Goal: Information Seeking & Learning: Learn about a topic

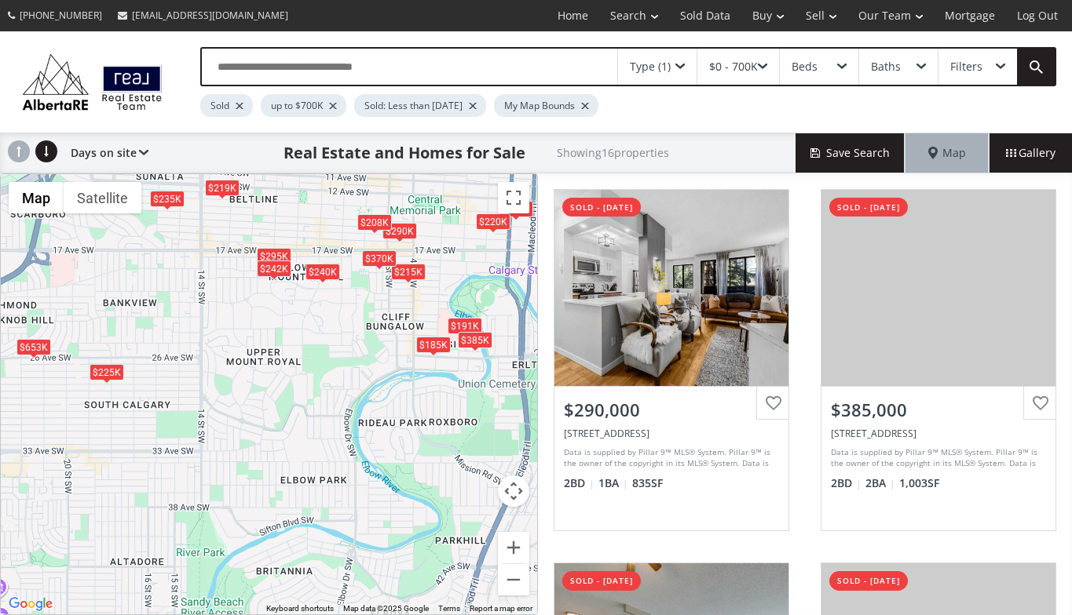
scroll to position [407, 0]
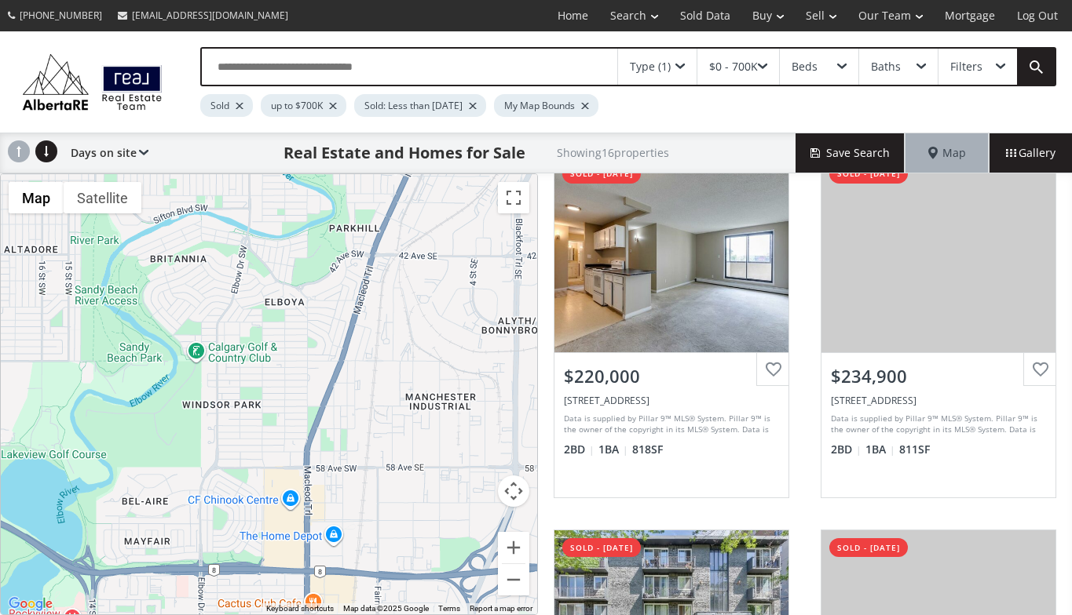
drag, startPoint x: 418, startPoint y: 578, endPoint x: 310, endPoint y: 265, distance: 331.4
click at [310, 265] on div "$225K $371K $215K $185K $370K $191K $295K $219K $242K $653K $290K $385K $220K $…" at bounding box center [269, 394] width 536 height 440
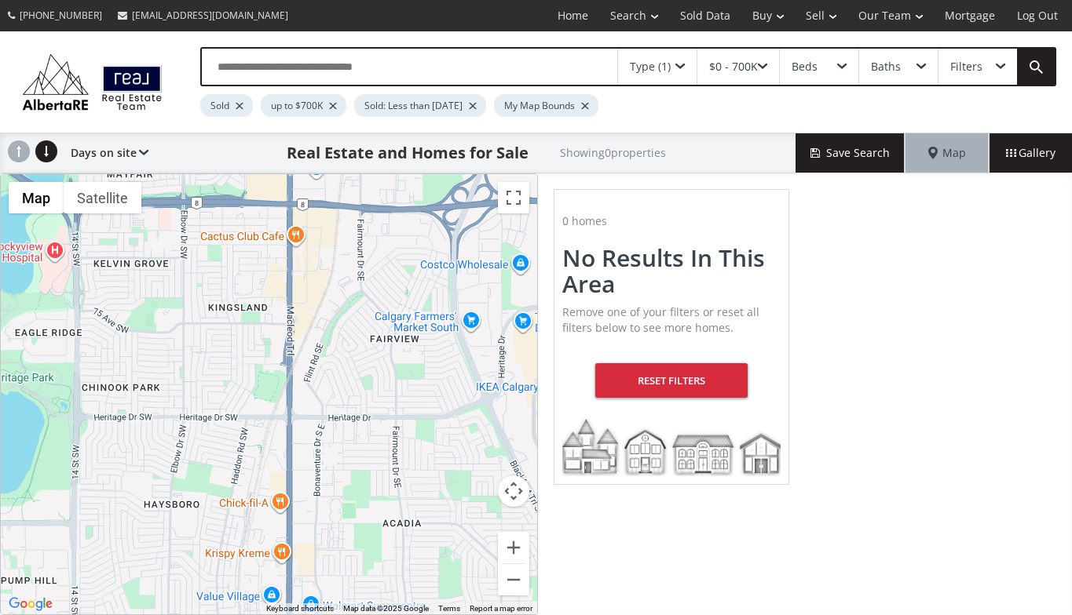
drag, startPoint x: 354, startPoint y: 478, endPoint x: 338, endPoint y: 201, distance: 277.6
click at [338, 201] on div at bounding box center [269, 394] width 536 height 440
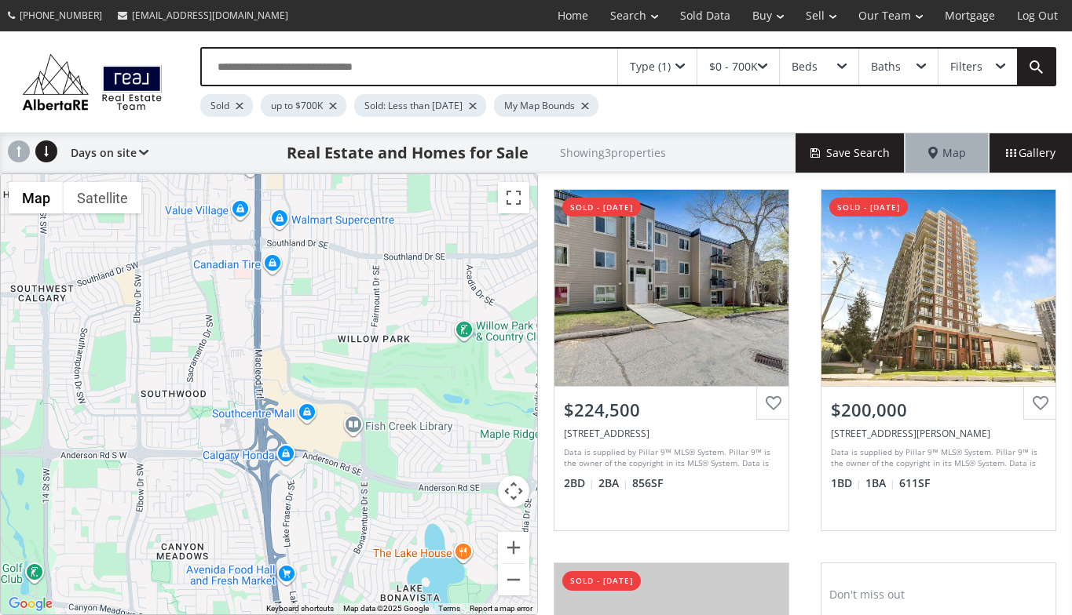
drag, startPoint x: 362, startPoint y: 581, endPoint x: 328, endPoint y: 193, distance: 389.3
click at [328, 193] on div "$225K $200K $650K" at bounding box center [269, 394] width 536 height 440
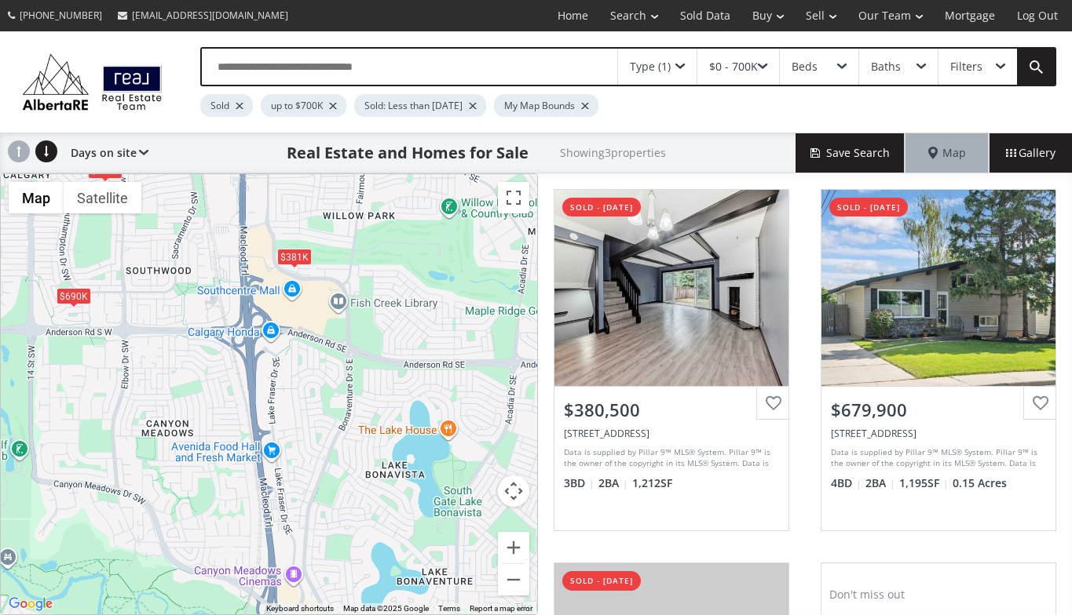
drag, startPoint x: 316, startPoint y: 576, endPoint x: 299, endPoint y: 451, distance: 125.9
click at [299, 451] on div "$381K $680K $690K" at bounding box center [269, 394] width 536 height 440
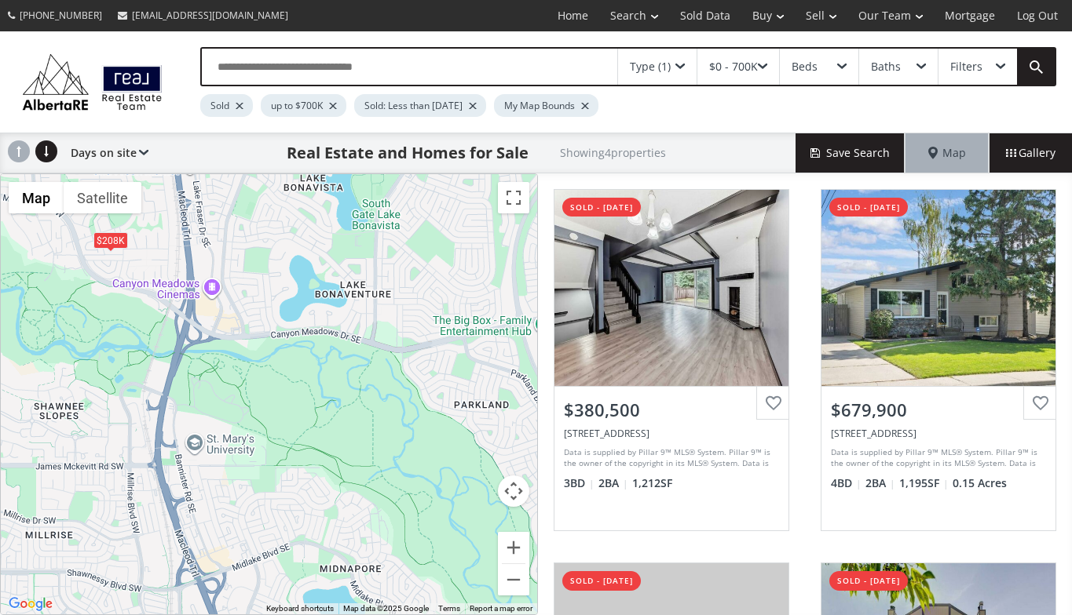
drag, startPoint x: 324, startPoint y: 594, endPoint x: 242, endPoint y: 305, distance: 300.4
click at [242, 305] on div "$381K $680K $690K $208K" at bounding box center [269, 394] width 536 height 440
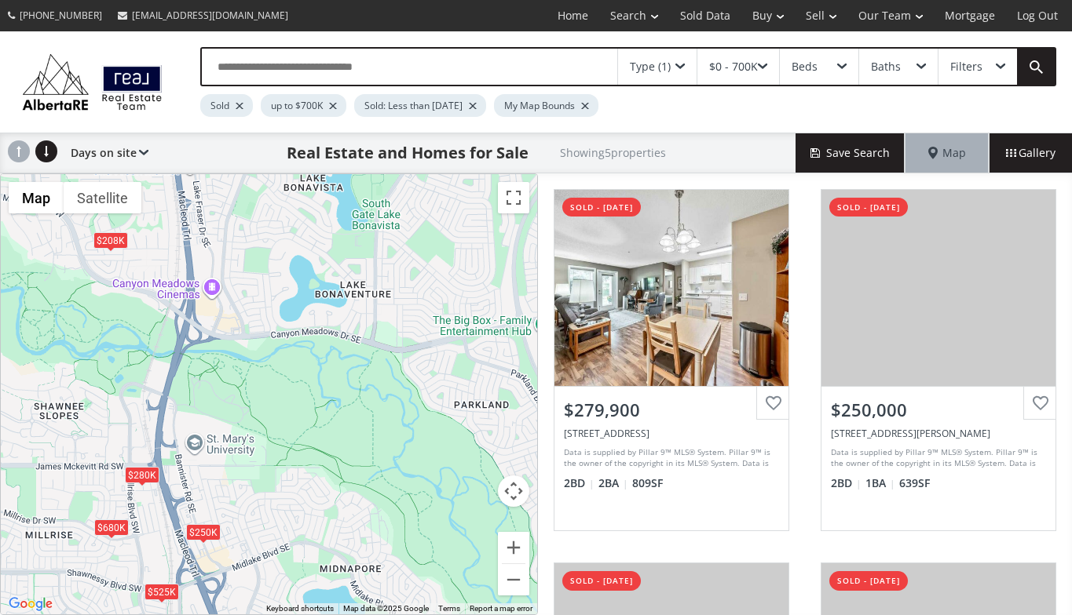
click at [356, 509] on div "$280K $250K $525K $680K $208K" at bounding box center [269, 394] width 536 height 440
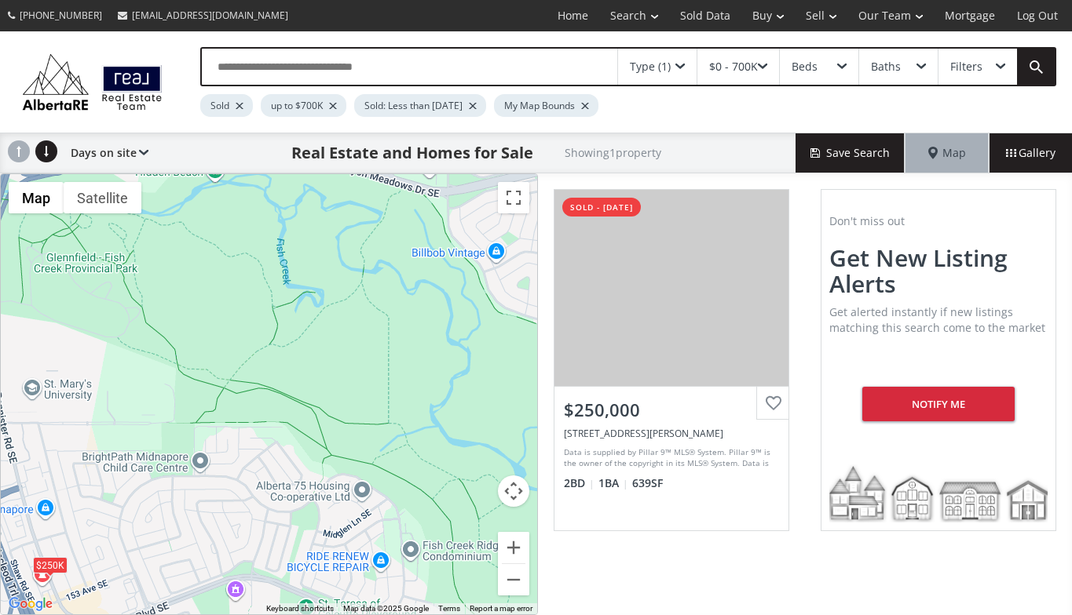
click at [287, 490] on div "$250K" at bounding box center [269, 394] width 536 height 440
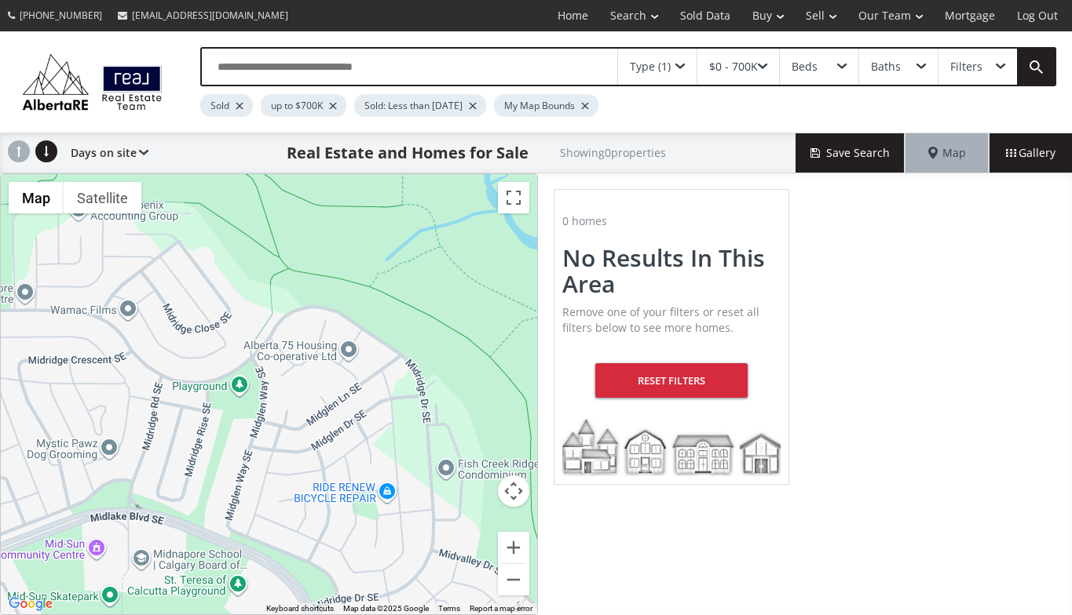
drag, startPoint x: 305, startPoint y: 498, endPoint x: 216, endPoint y: 346, distance: 176.2
click at [216, 346] on div at bounding box center [269, 394] width 536 height 440
click at [686, 62] on div "Type (1)" at bounding box center [657, 67] width 79 height 36
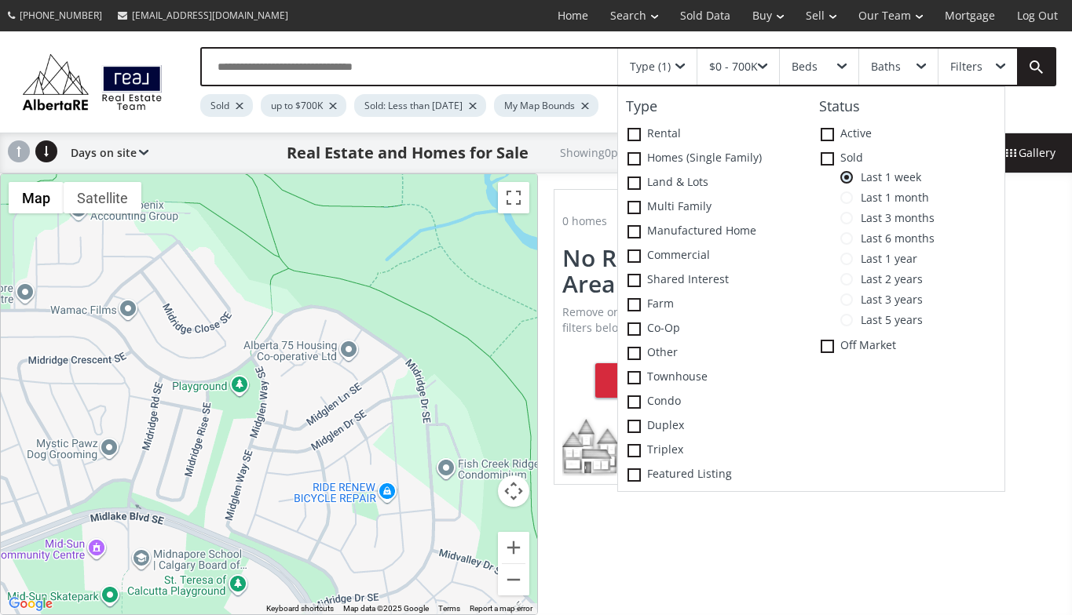
click at [849, 236] on span at bounding box center [846, 238] width 13 height 13
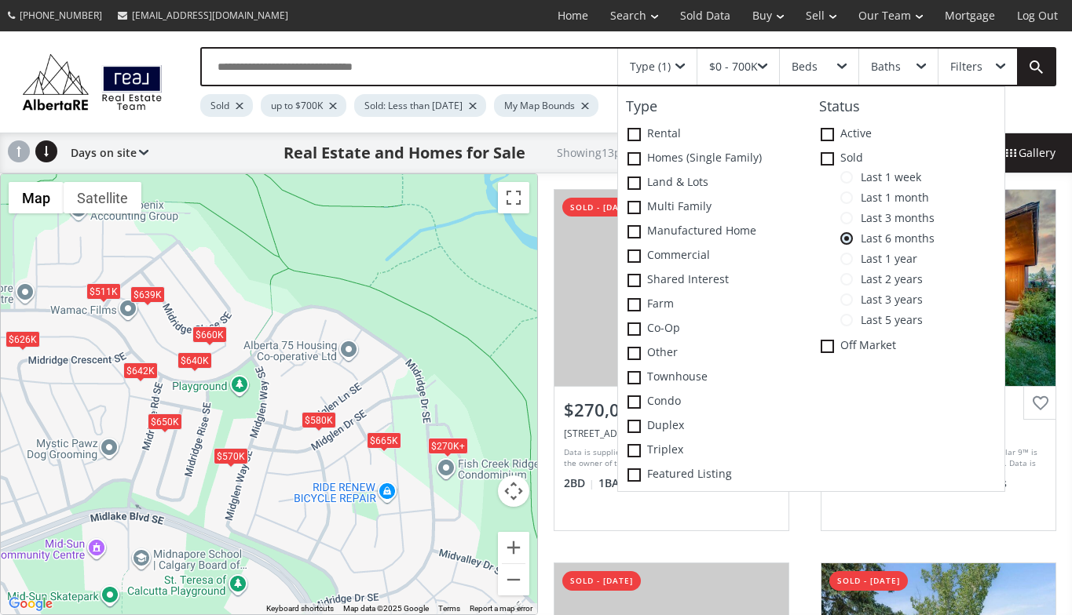
click at [397, 386] on div "$270K+ $650K $570K $511K $626K $640K $665K $642K $639K $270K+ $580K $270K+ $660K" at bounding box center [269, 394] width 536 height 440
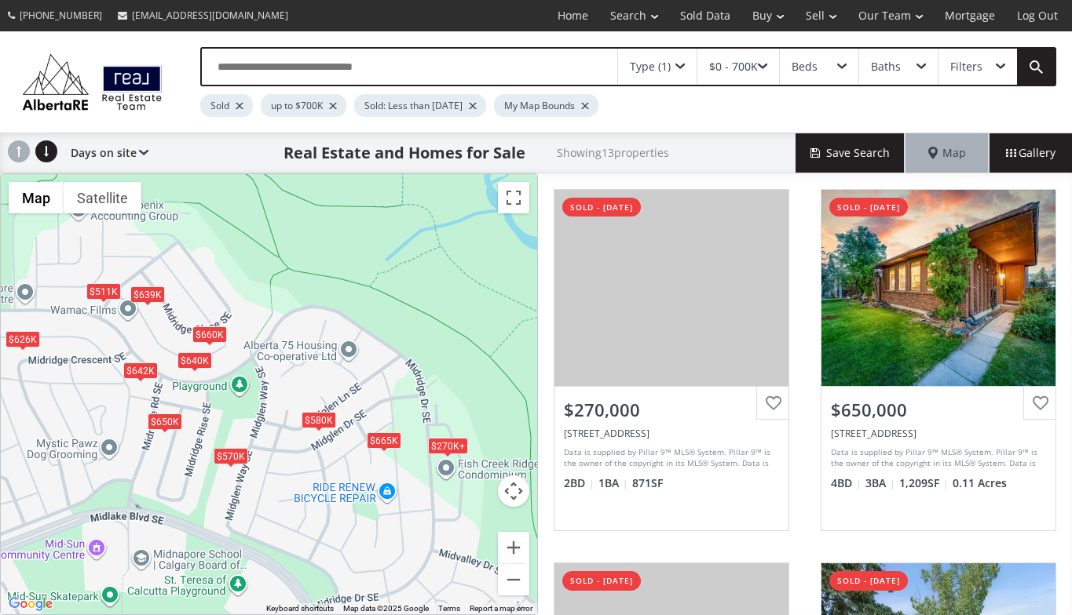
click at [397, 386] on div "$270K+ $650K $570K $511K $626K $640K $665K $642K $639K $270K+ $580K $270K+ $660K" at bounding box center [269, 394] width 536 height 440
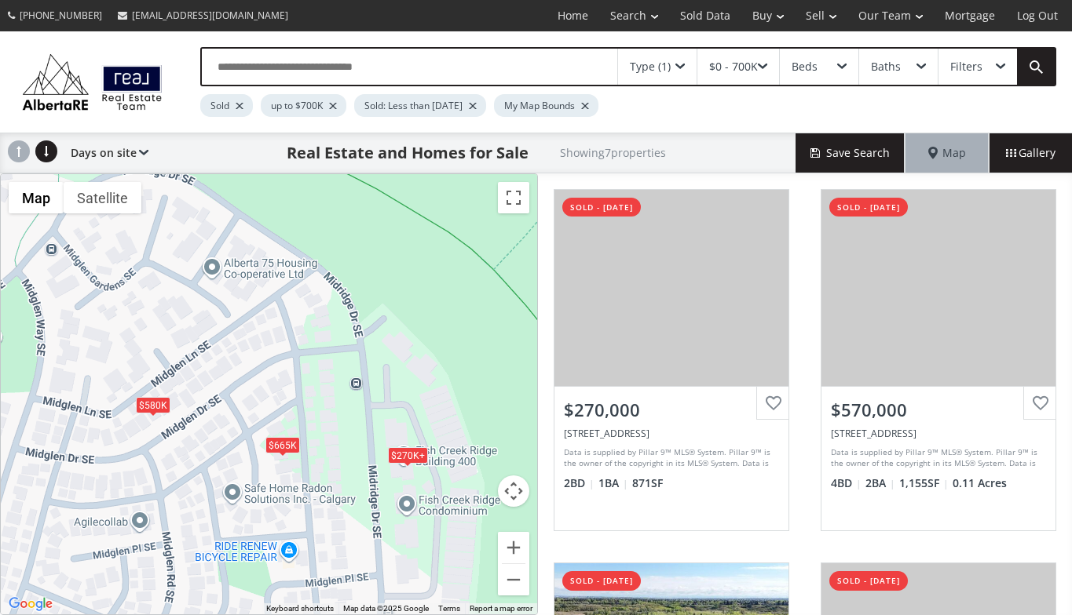
drag, startPoint x: 441, startPoint y: 488, endPoint x: 352, endPoint y: 431, distance: 106.3
click at [352, 431] on div "$270K+ $570K $665K $270K+ $580K $270K+ $660K" at bounding box center [269, 394] width 536 height 440
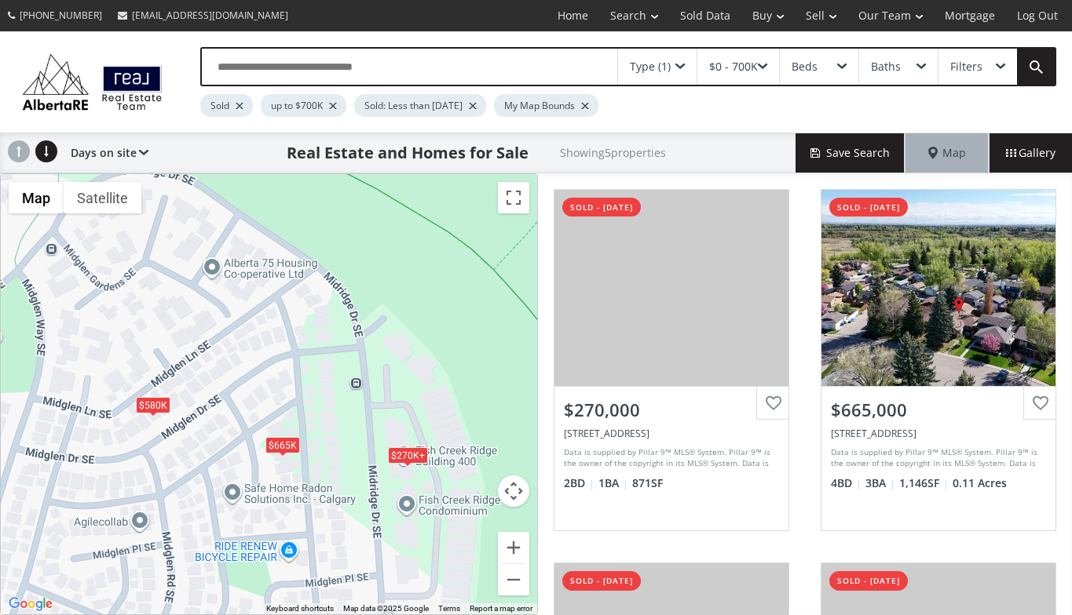
click at [429, 433] on div "$270K+ $665K $270K+ $580K $270K+" at bounding box center [269, 394] width 536 height 440
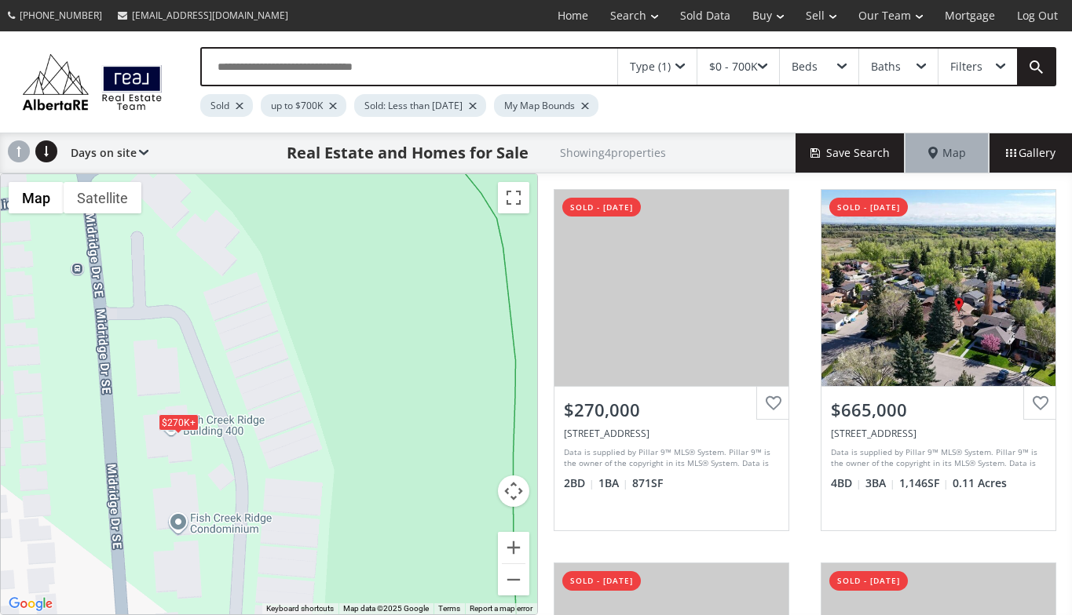
drag, startPoint x: 429, startPoint y: 433, endPoint x: 221, endPoint y: 366, distance: 217.7
click at [221, 366] on div "$270K+ $665K $270K+ $270K+" at bounding box center [269, 394] width 536 height 440
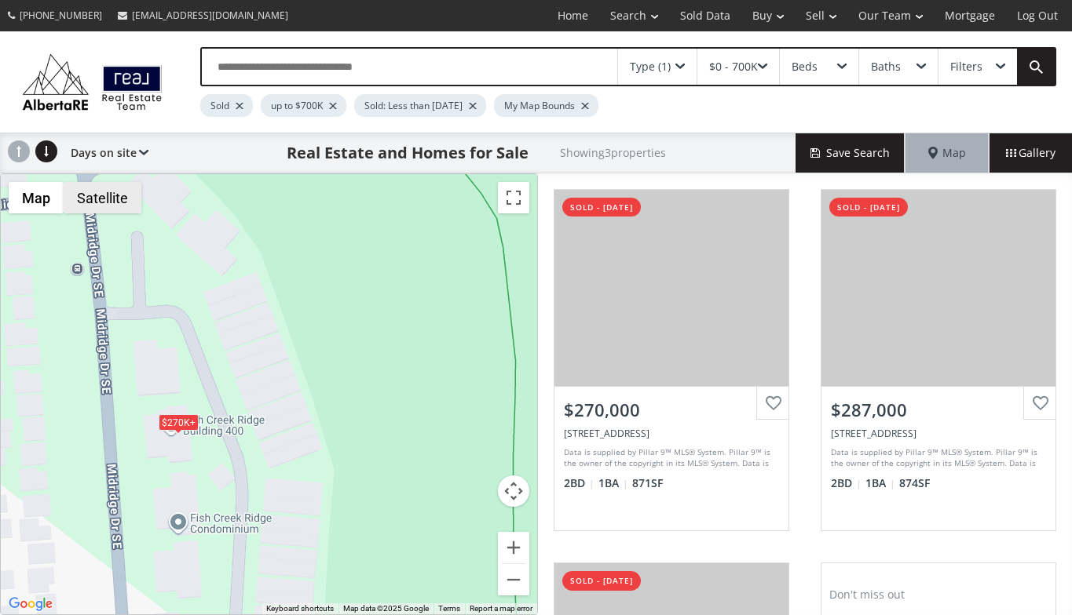
click at [115, 199] on button "Satellite" at bounding box center [103, 197] width 78 height 31
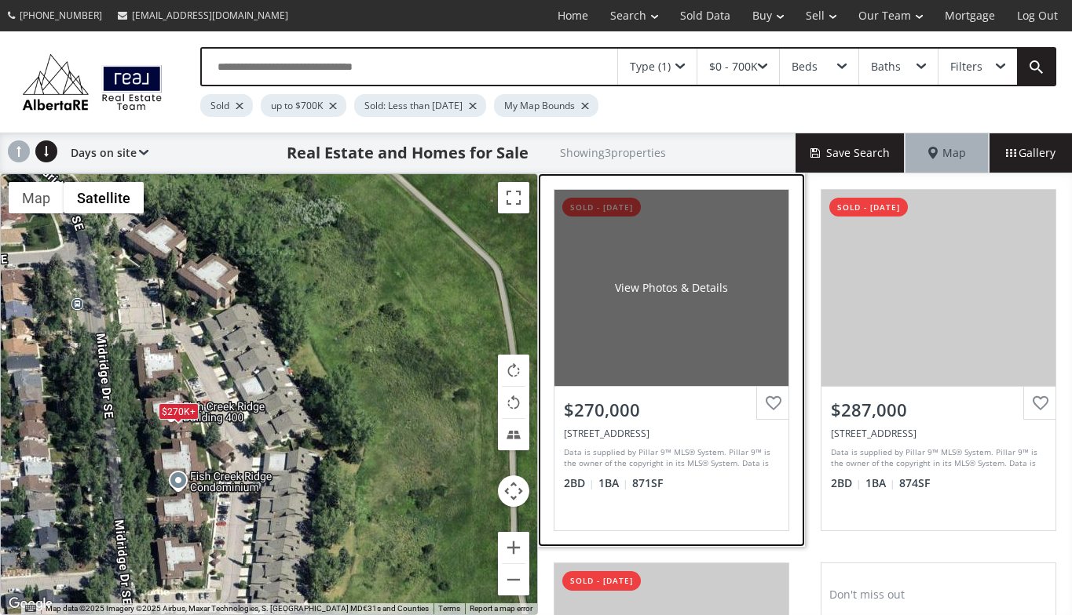
click at [638, 301] on div "View Photos & Details" at bounding box center [671, 288] width 234 height 196
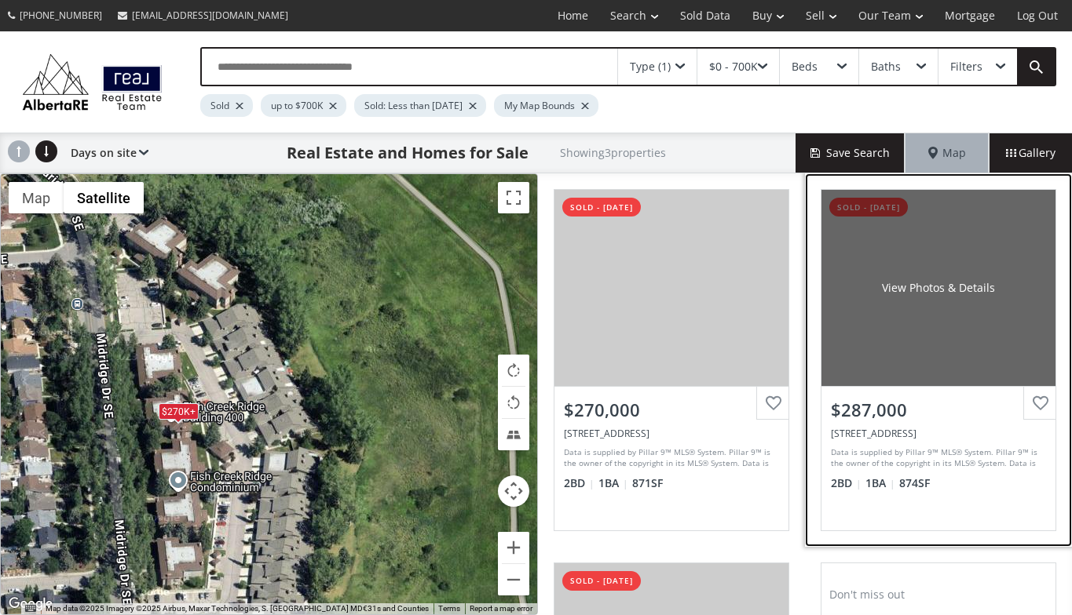
click at [888, 341] on div "View Photos & Details" at bounding box center [938, 288] width 234 height 196
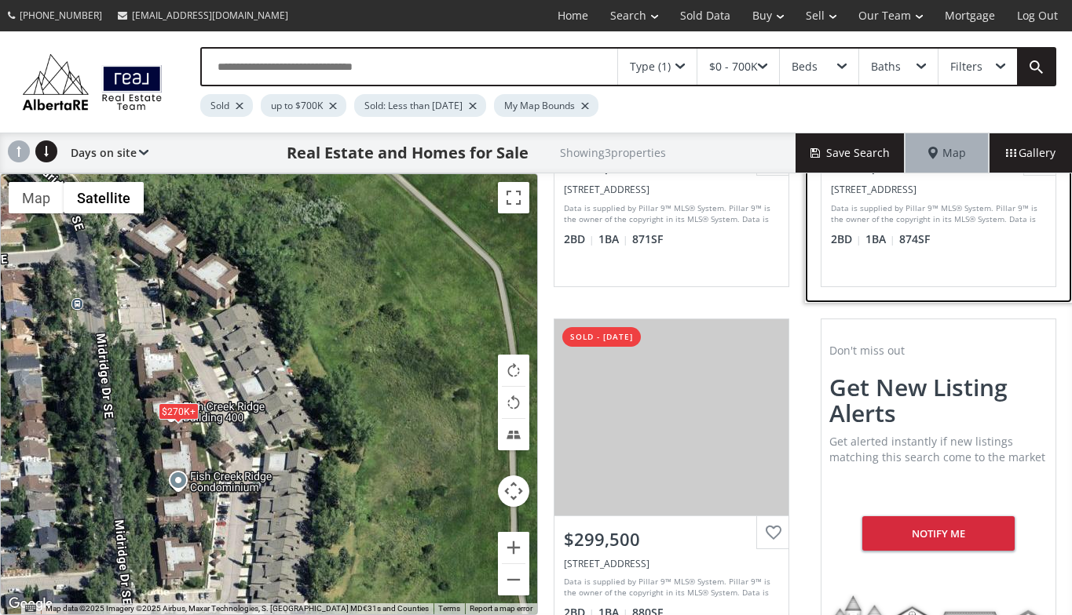
scroll to position [285, 0]
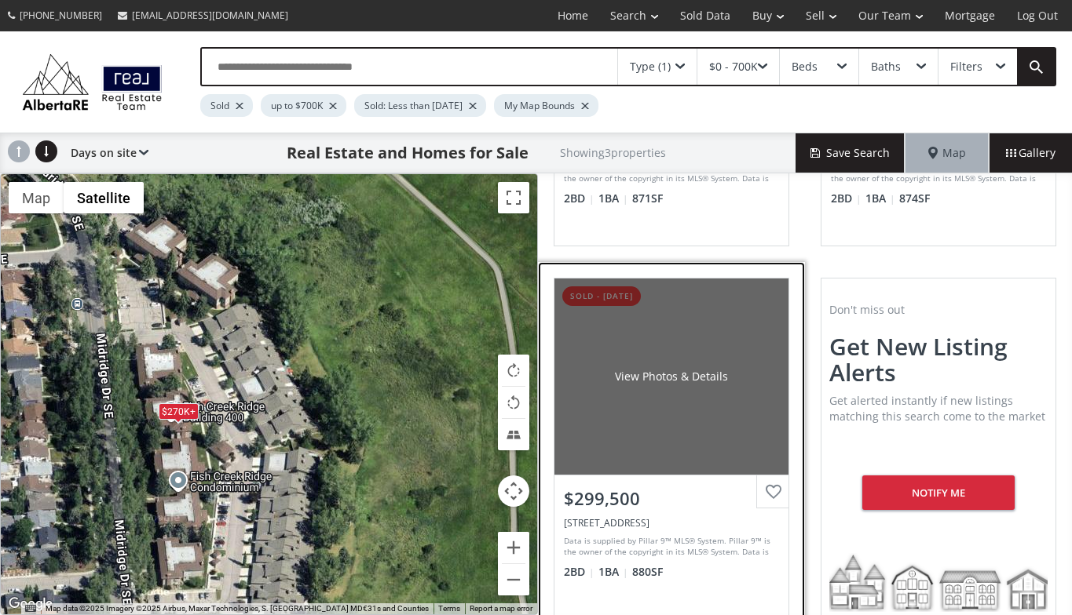
click at [703, 399] on div "View Photos & Details" at bounding box center [671, 377] width 234 height 196
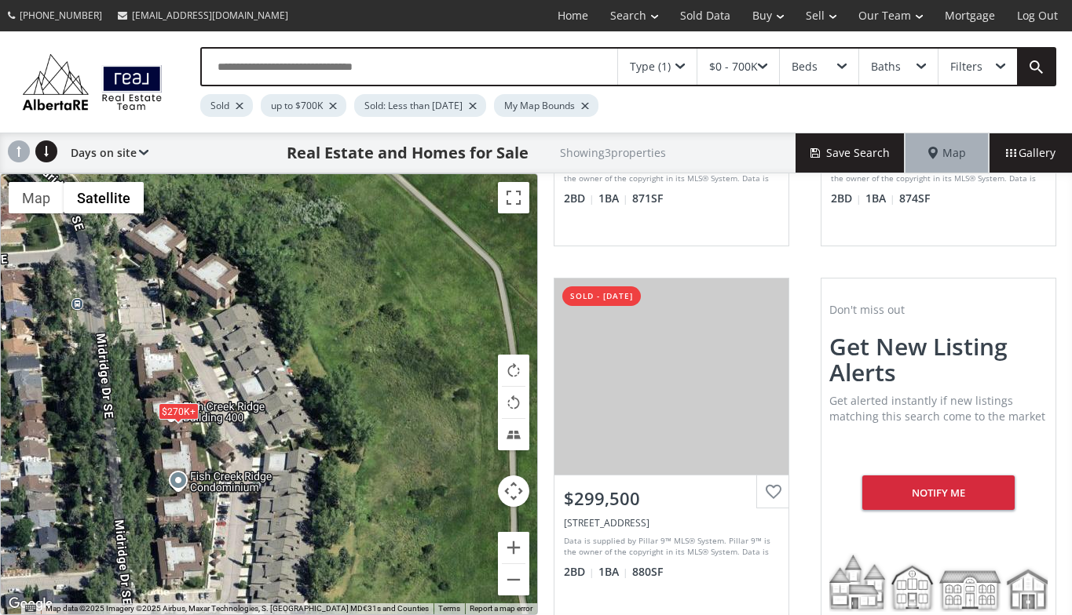
click at [655, 67] on div "Type (1)" at bounding box center [650, 66] width 41 height 11
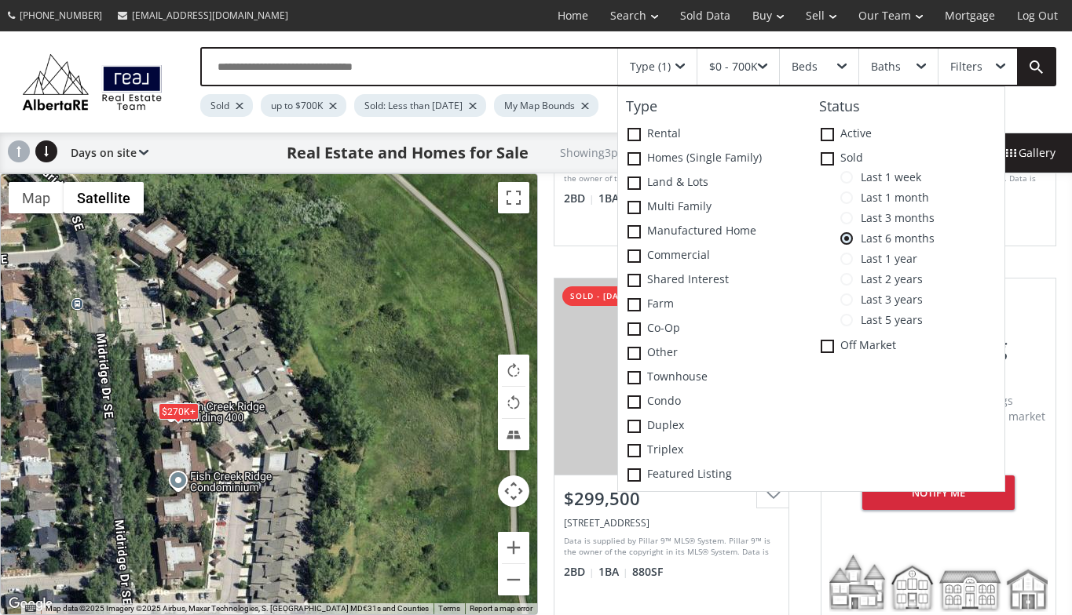
click at [849, 257] on span at bounding box center [846, 259] width 13 height 13
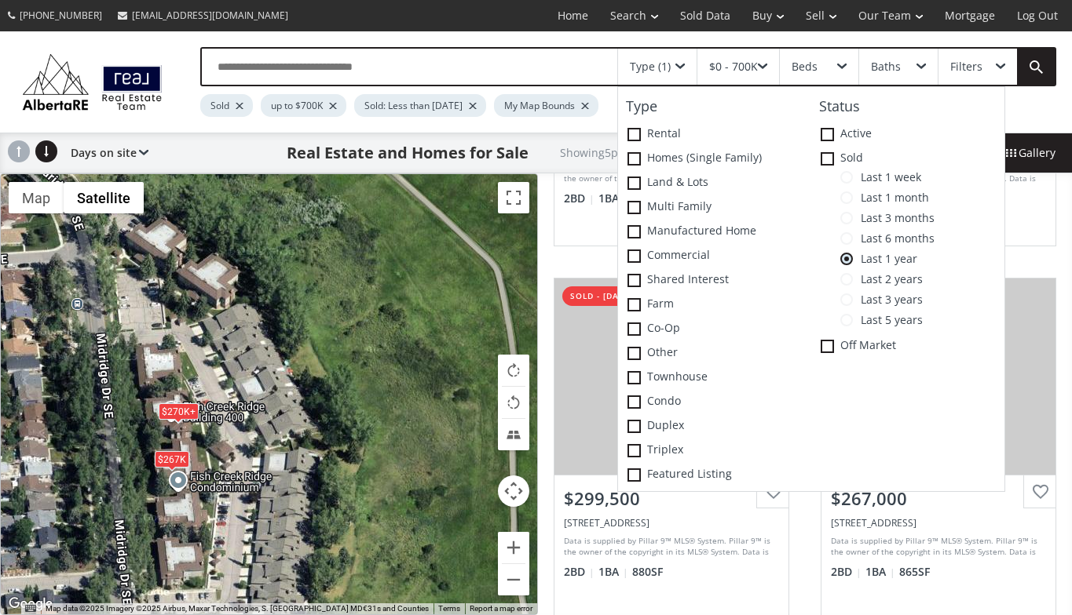
click at [554, 38] on div "Type (1) Type Rental Homes (Single Family) Land & Lots Multi family Manufacture…" at bounding box center [536, 81] width 1072 height 101
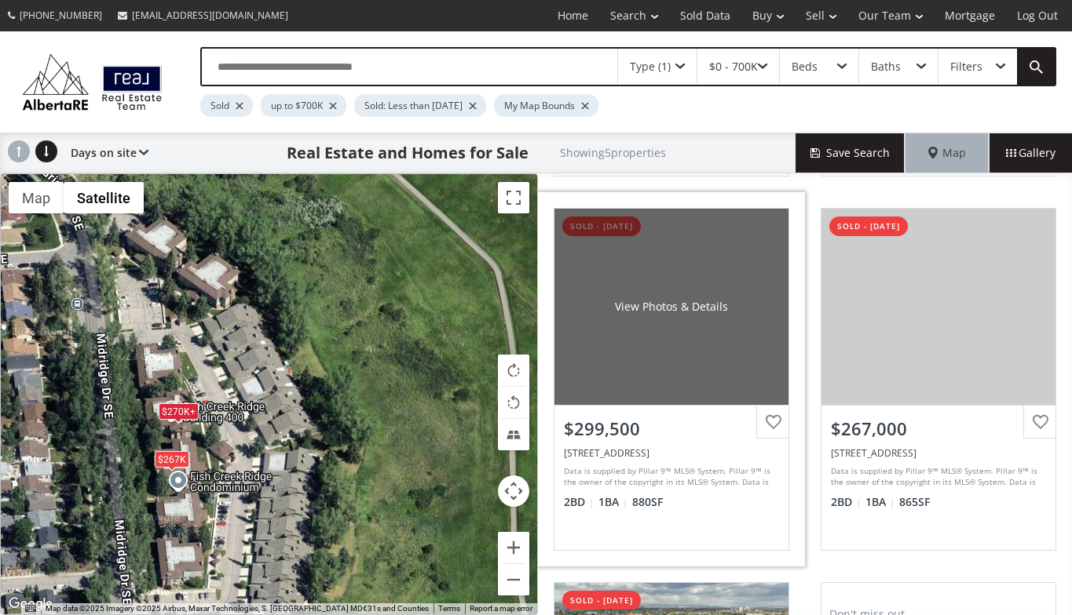
scroll to position [383, 0]
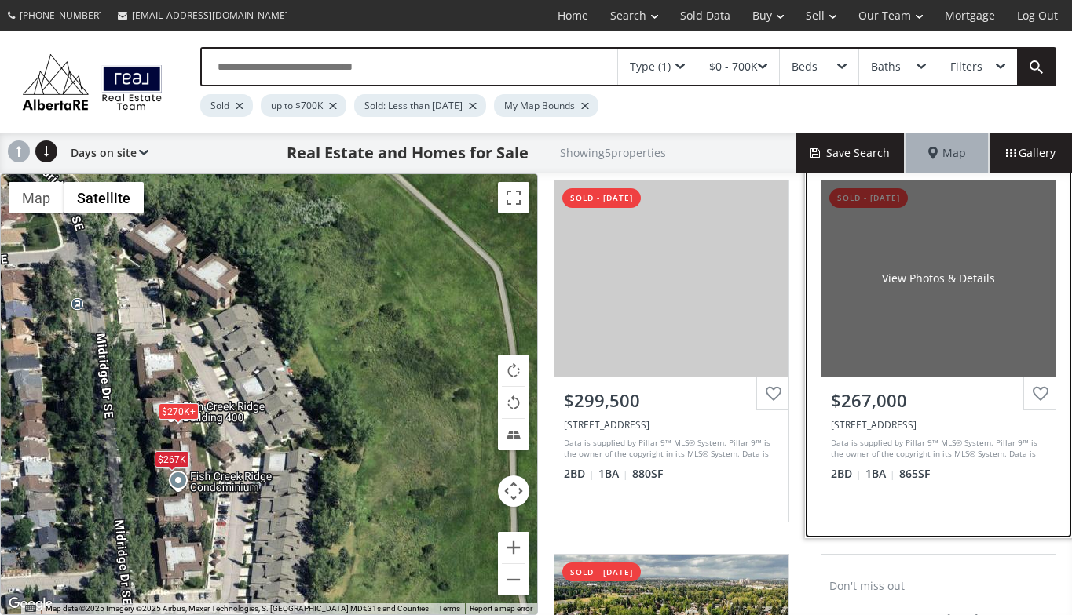
click at [879, 349] on div "View Photos & Details" at bounding box center [938, 279] width 234 height 196
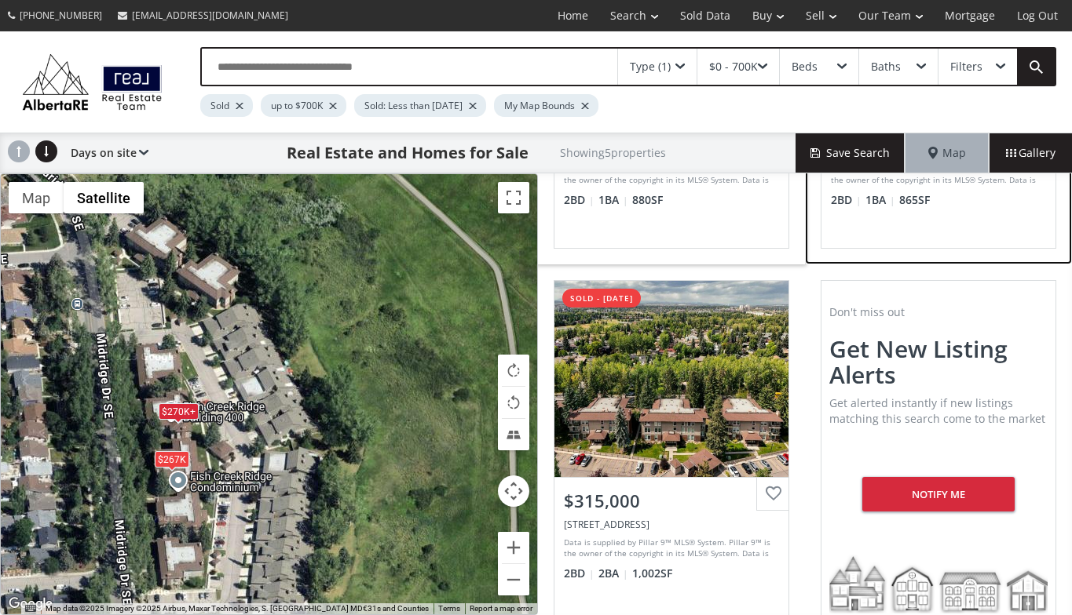
scroll to position [680, 0]
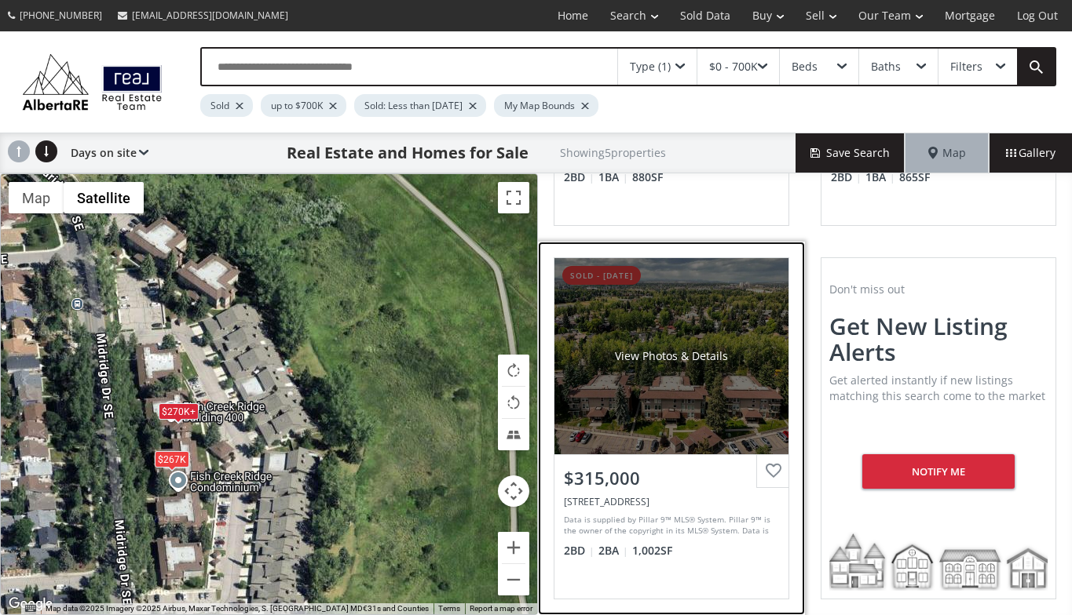
click at [587, 411] on div "View Photos & Details" at bounding box center [671, 356] width 234 height 196
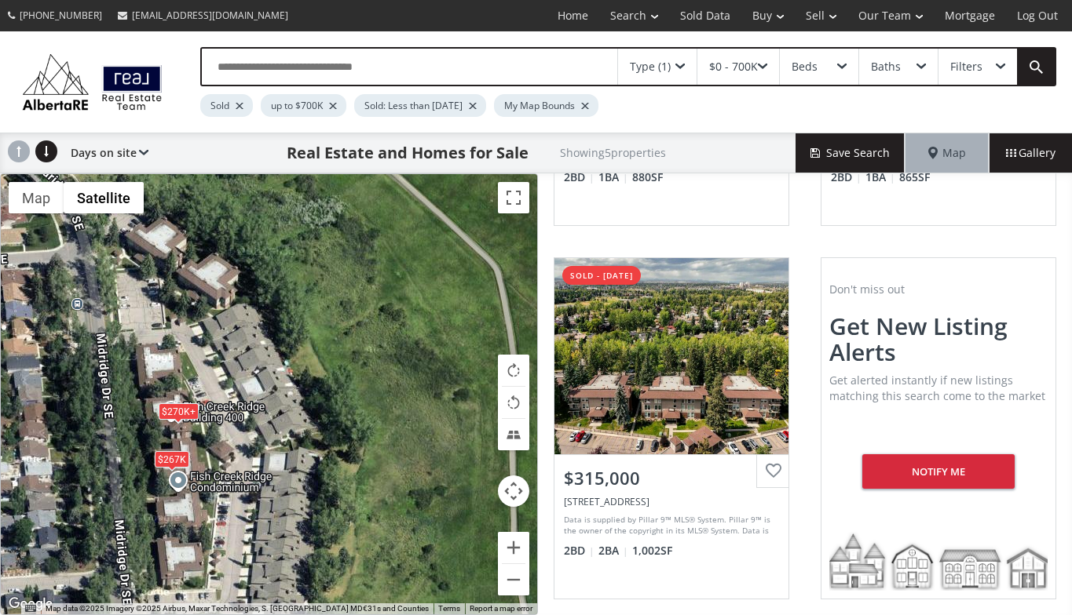
click at [681, 62] on div "Type (1)" at bounding box center [657, 67] width 79 height 36
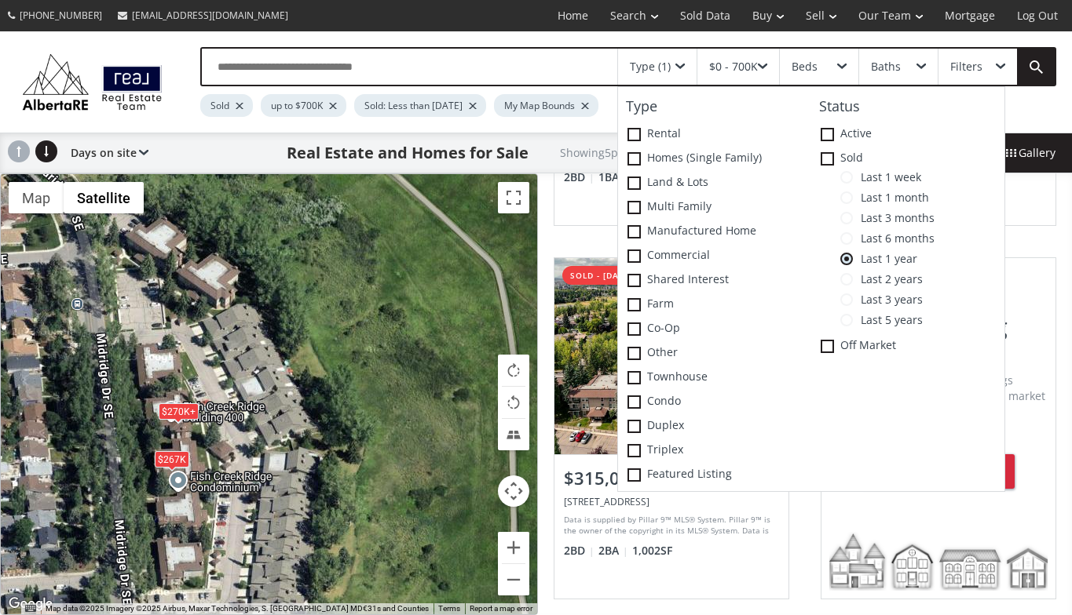
click at [849, 174] on span at bounding box center [846, 177] width 13 height 13
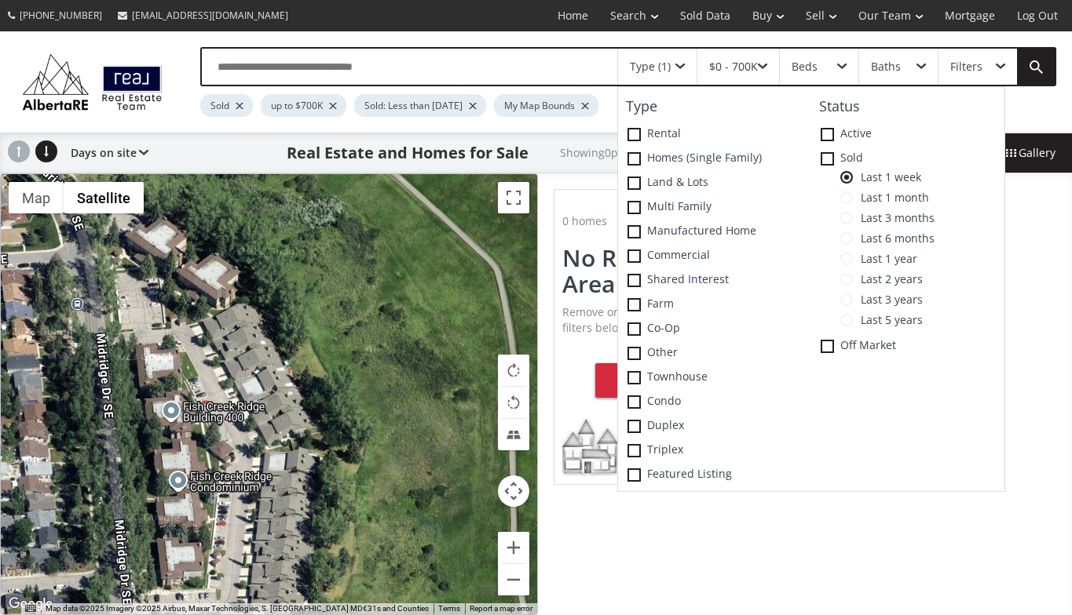
click at [196, 268] on div at bounding box center [269, 394] width 536 height 440
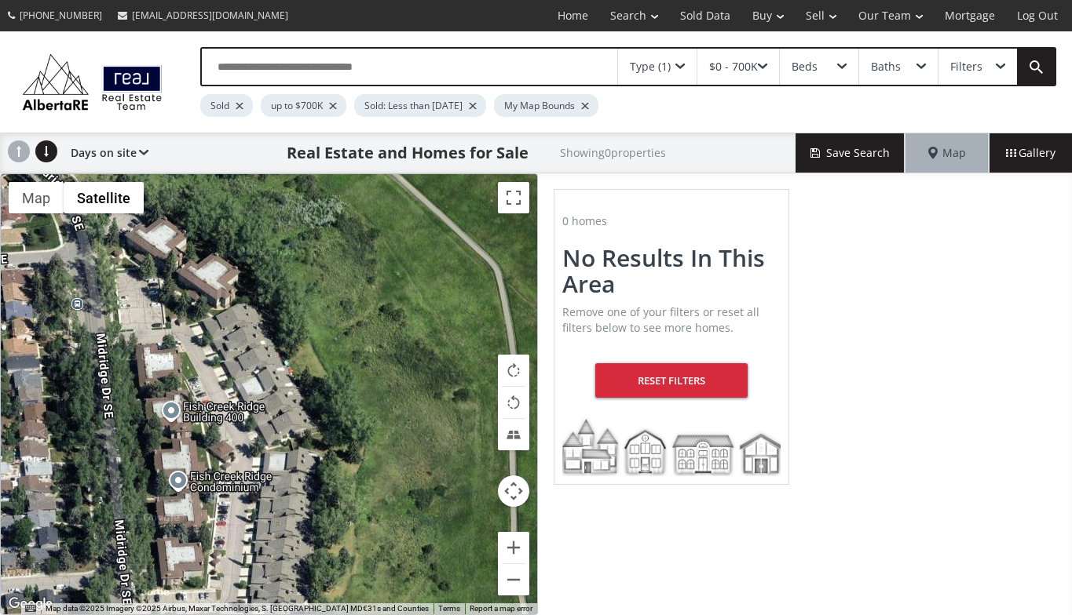
click at [196, 268] on div at bounding box center [269, 394] width 536 height 440
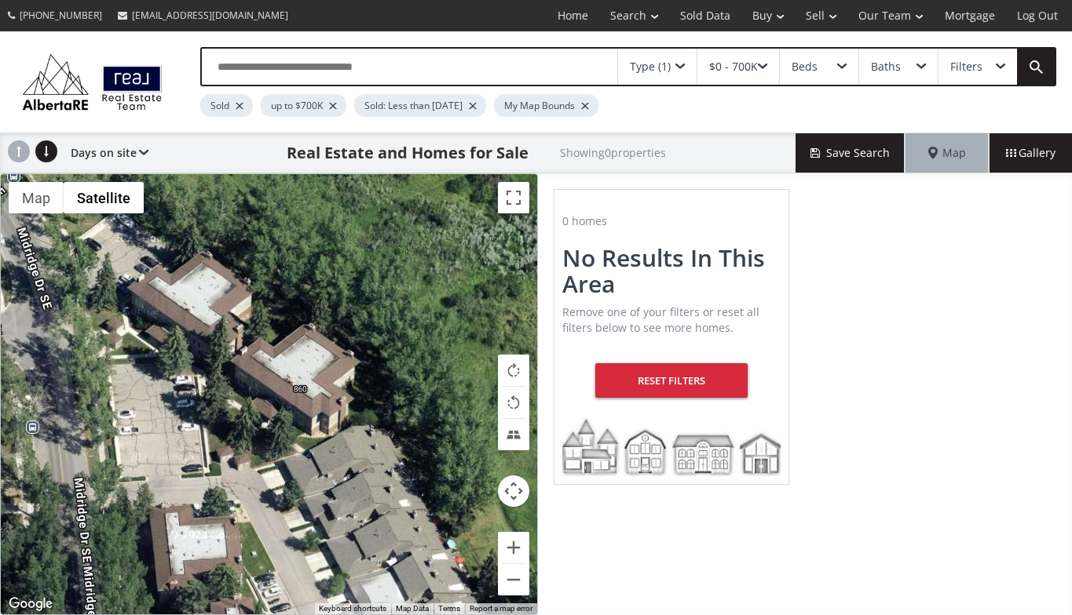
drag, startPoint x: 192, startPoint y: 295, endPoint x: 268, endPoint y: 381, distance: 115.1
click at [268, 381] on div at bounding box center [269, 394] width 536 height 440
click at [262, 372] on div at bounding box center [269, 394] width 536 height 440
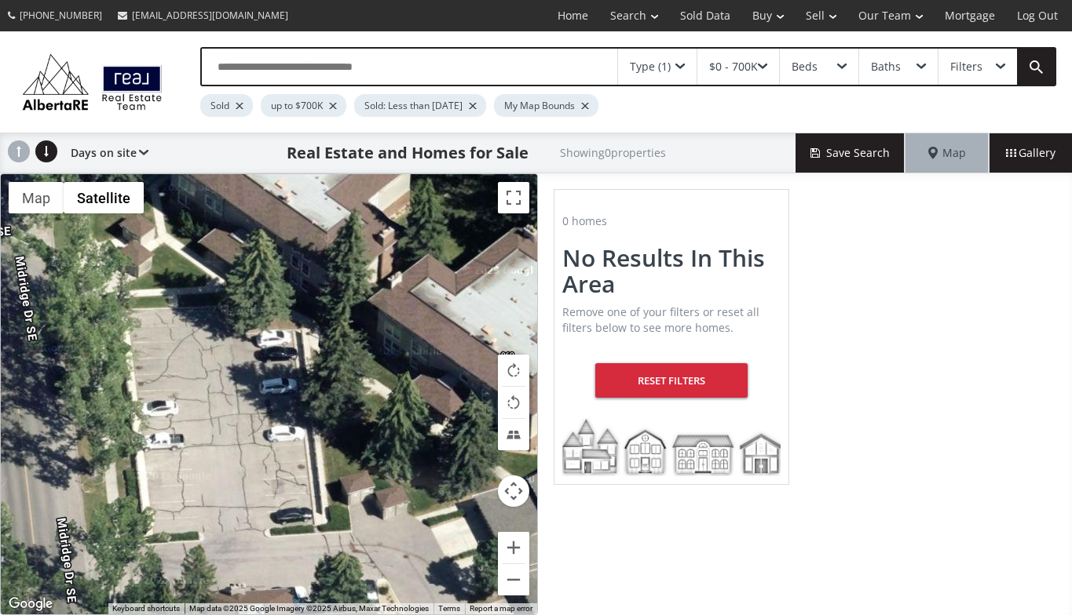
drag, startPoint x: 257, startPoint y: 389, endPoint x: 428, endPoint y: 340, distance: 177.9
click at [428, 340] on div at bounding box center [269, 394] width 536 height 440
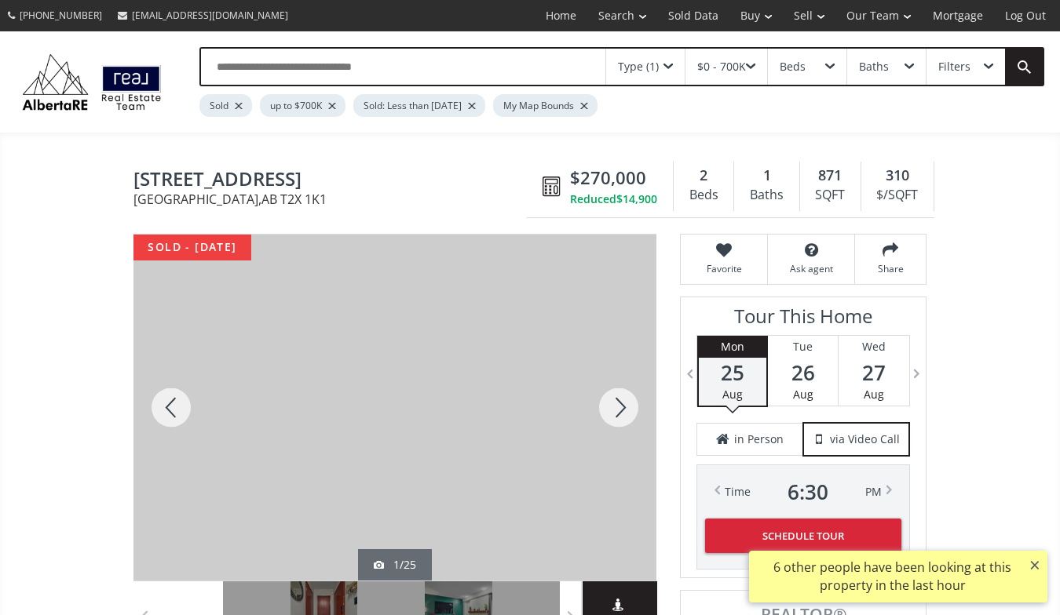
click at [620, 404] on div at bounding box center [618, 408] width 75 height 346
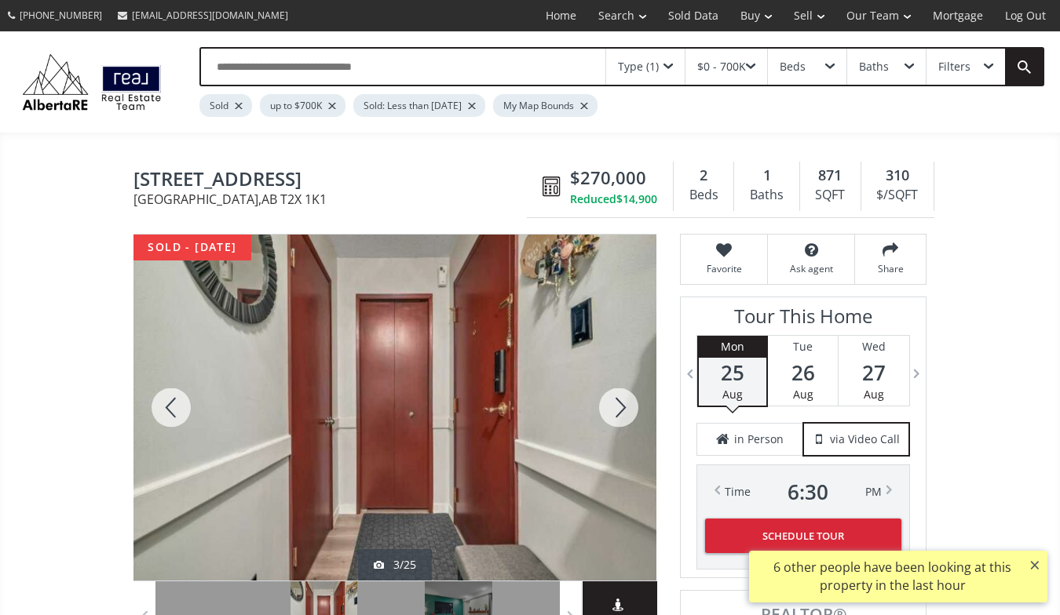
click at [620, 404] on div at bounding box center [618, 408] width 75 height 346
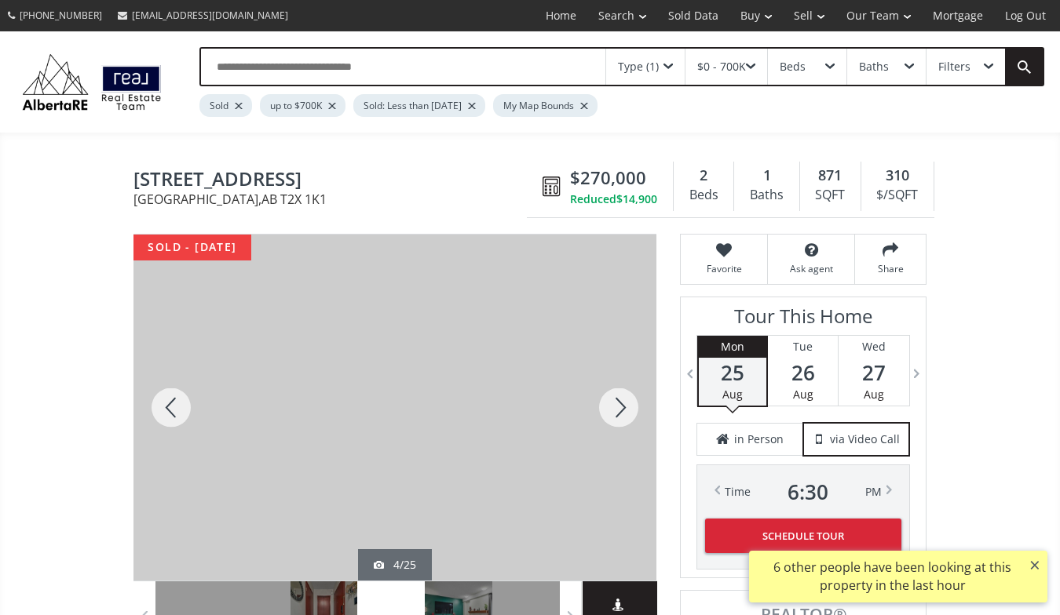
click at [620, 404] on div at bounding box center [618, 408] width 75 height 346
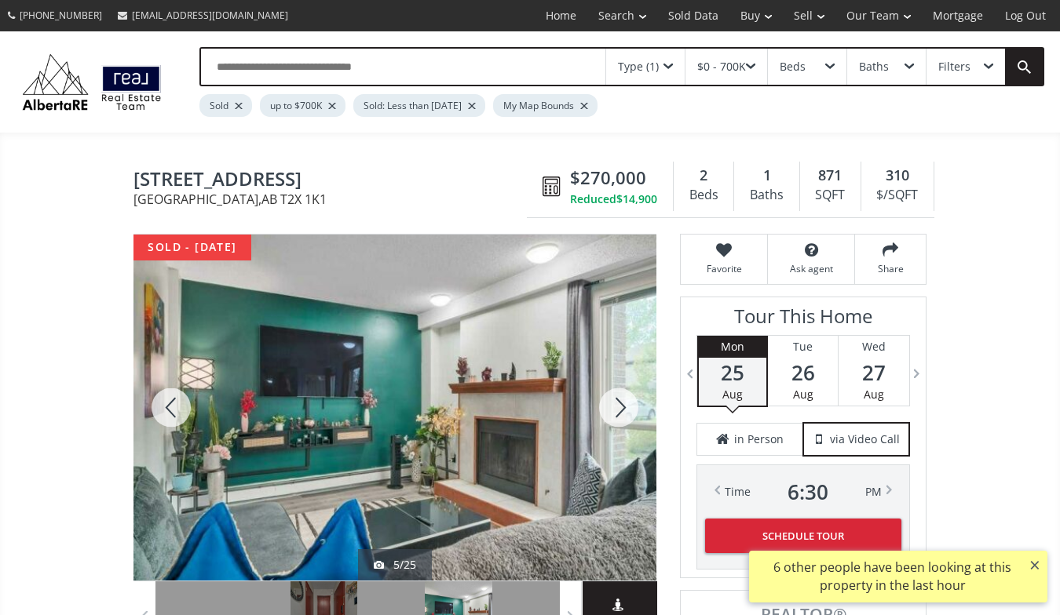
click at [620, 404] on div at bounding box center [618, 408] width 75 height 346
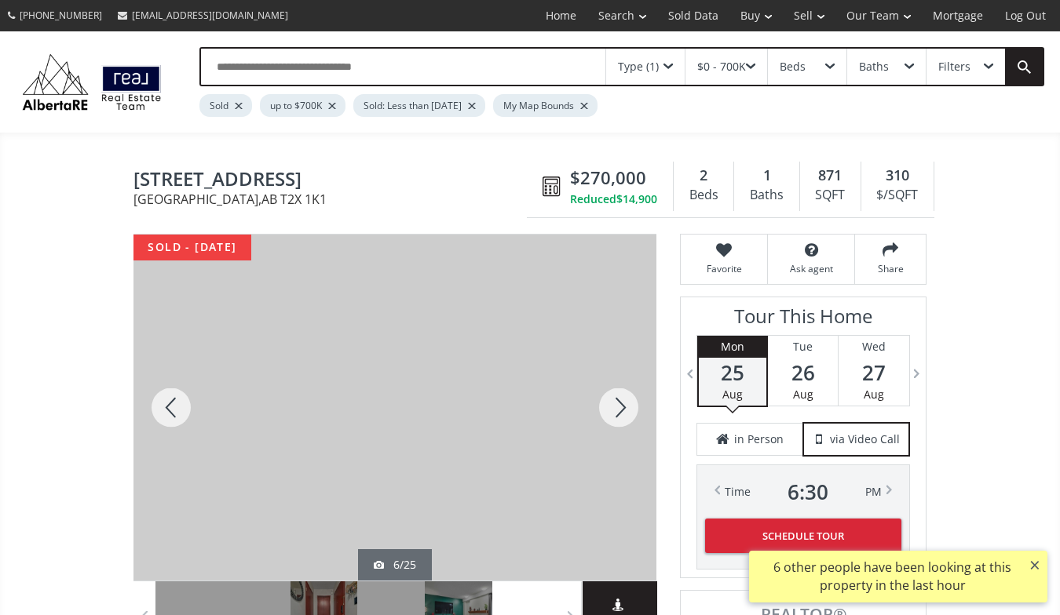
click at [620, 404] on div at bounding box center [618, 408] width 75 height 346
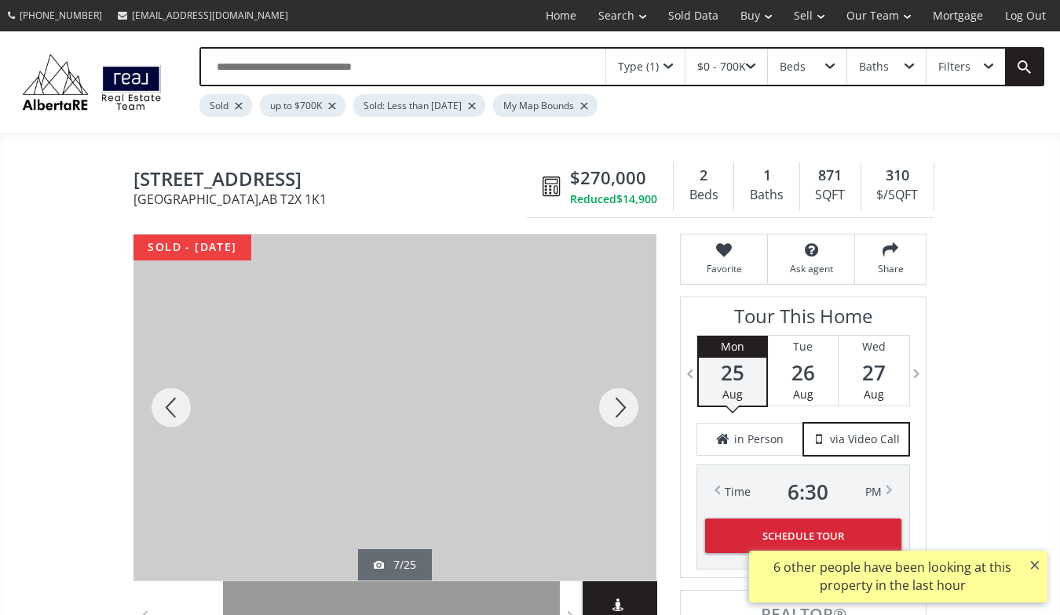
click at [620, 404] on div at bounding box center [618, 408] width 75 height 346
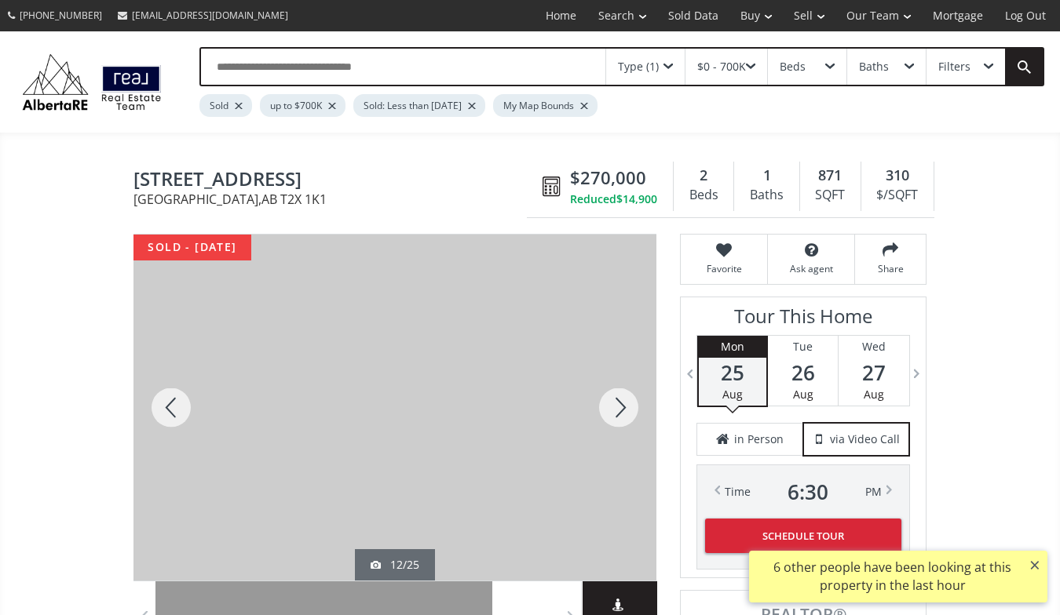
click at [620, 404] on div at bounding box center [618, 408] width 75 height 346
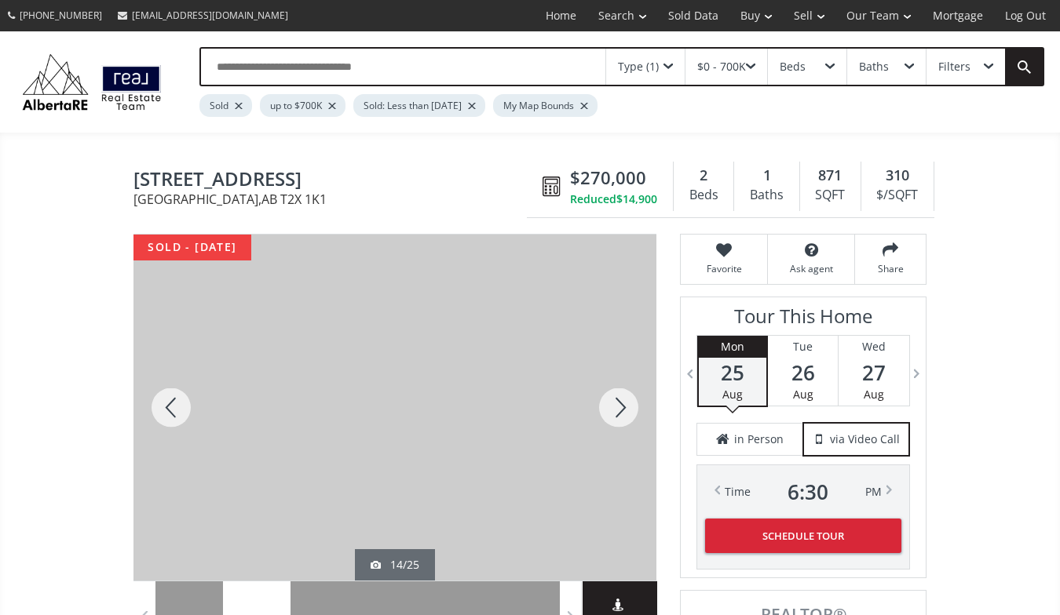
click at [620, 404] on div at bounding box center [618, 408] width 75 height 346
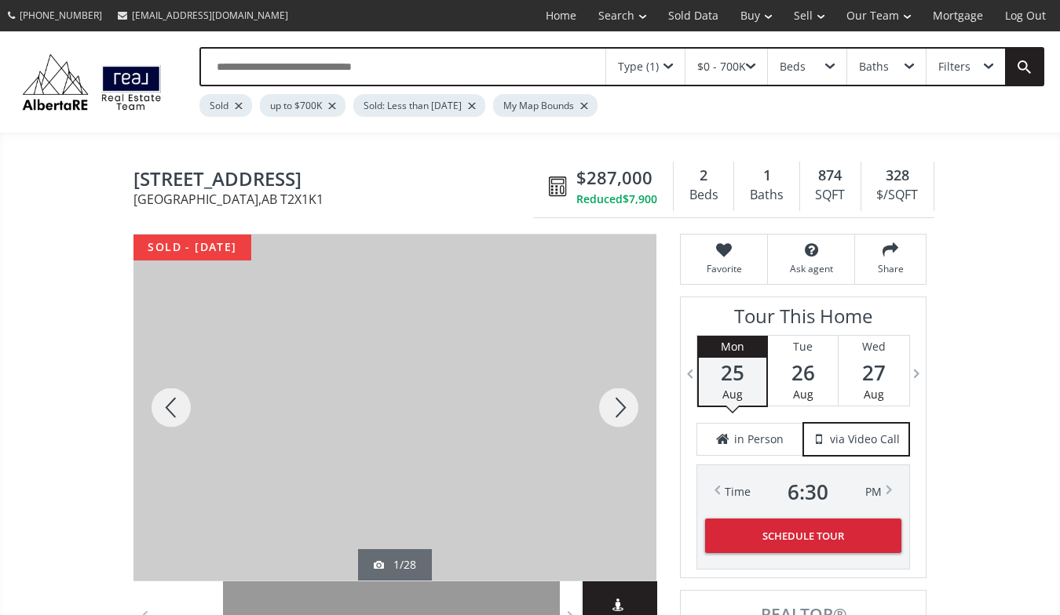
click at [619, 404] on div at bounding box center [618, 408] width 75 height 346
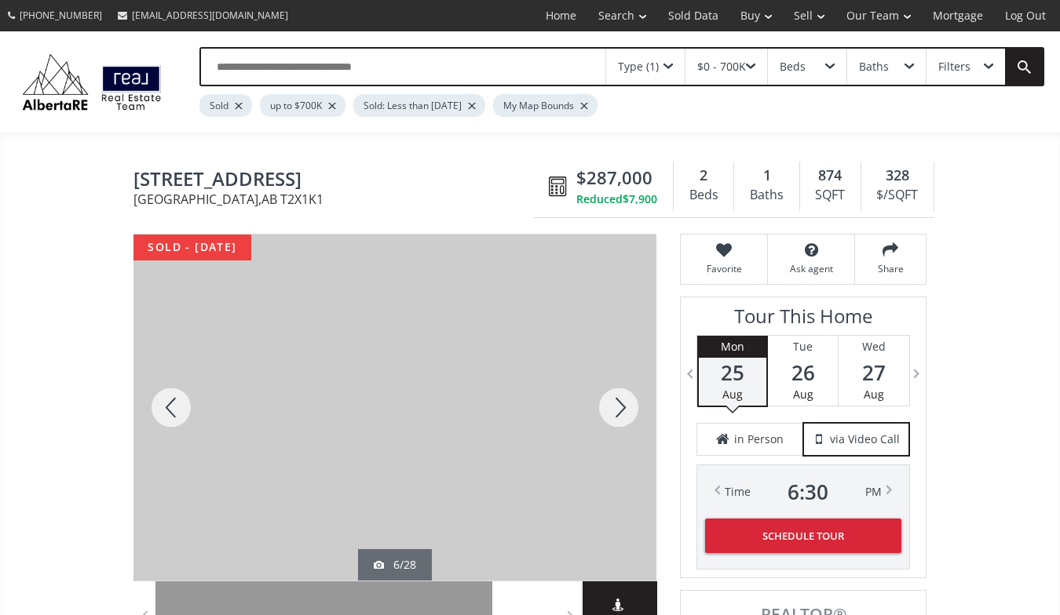
click at [619, 404] on div at bounding box center [618, 408] width 75 height 346
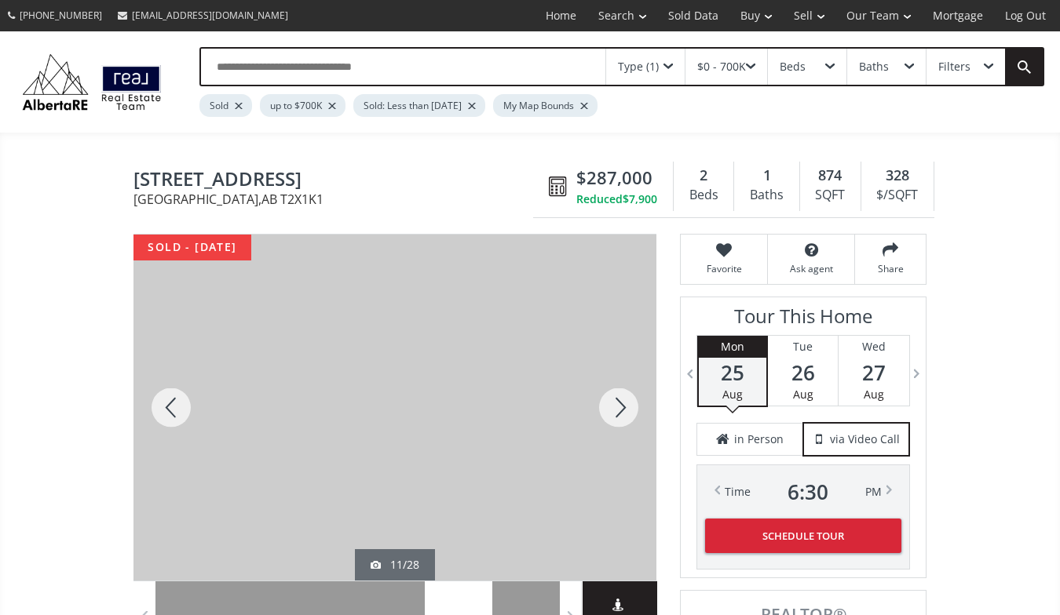
click at [619, 404] on div at bounding box center [618, 408] width 75 height 346
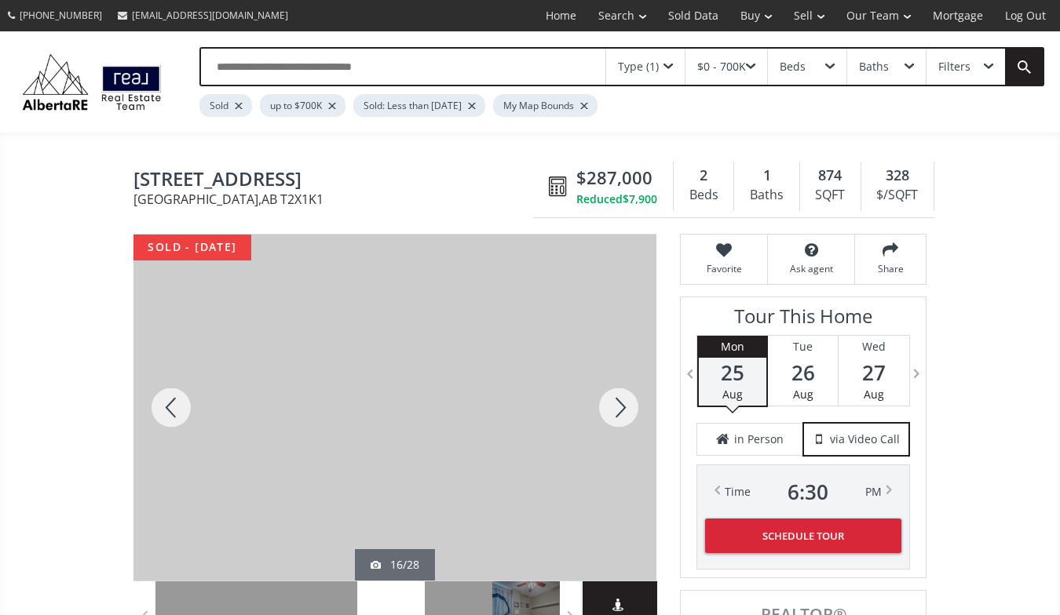
click at [619, 404] on div at bounding box center [618, 408] width 75 height 346
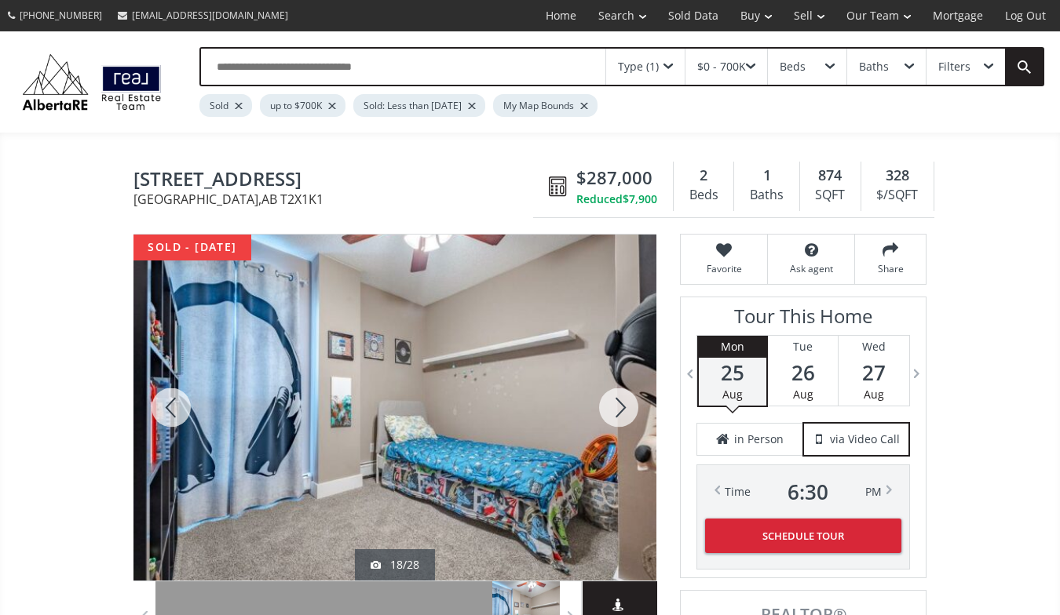
click at [619, 404] on div at bounding box center [618, 408] width 75 height 346
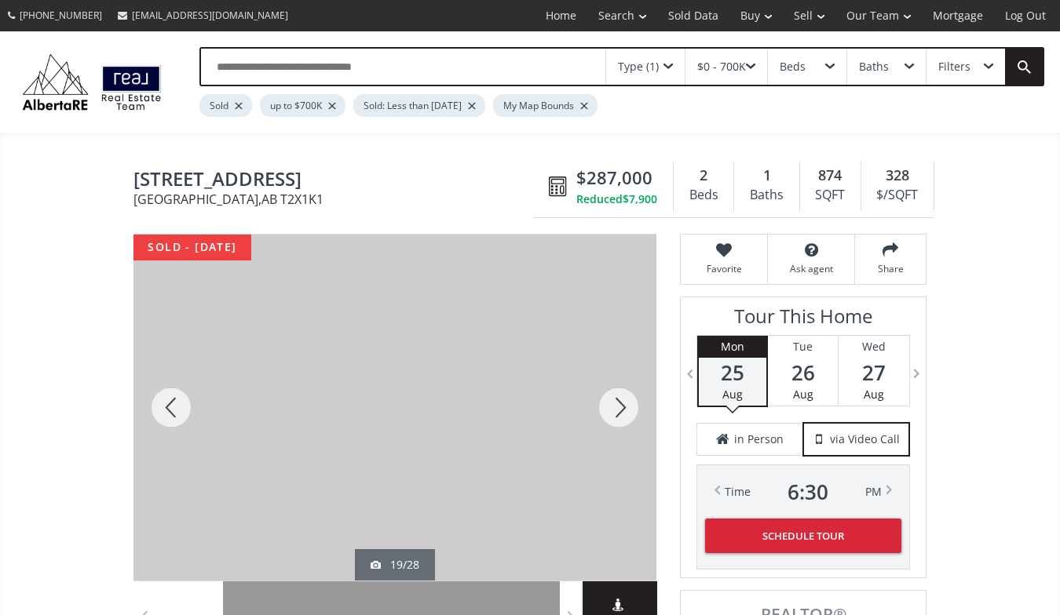
click at [619, 404] on div at bounding box center [618, 408] width 75 height 346
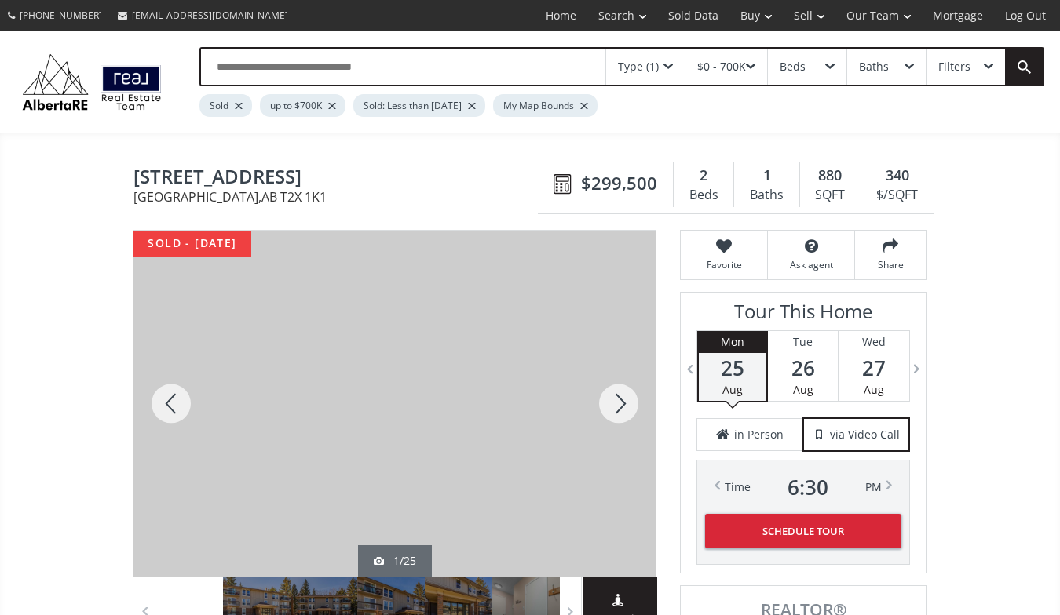
click at [618, 396] on div at bounding box center [618, 404] width 75 height 346
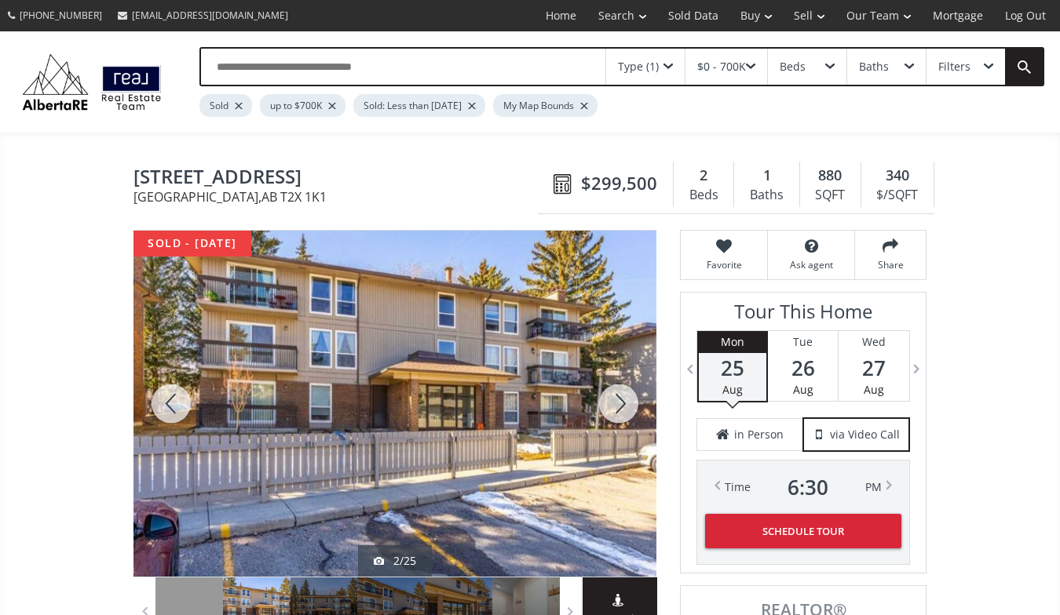
click at [618, 396] on div at bounding box center [618, 404] width 75 height 346
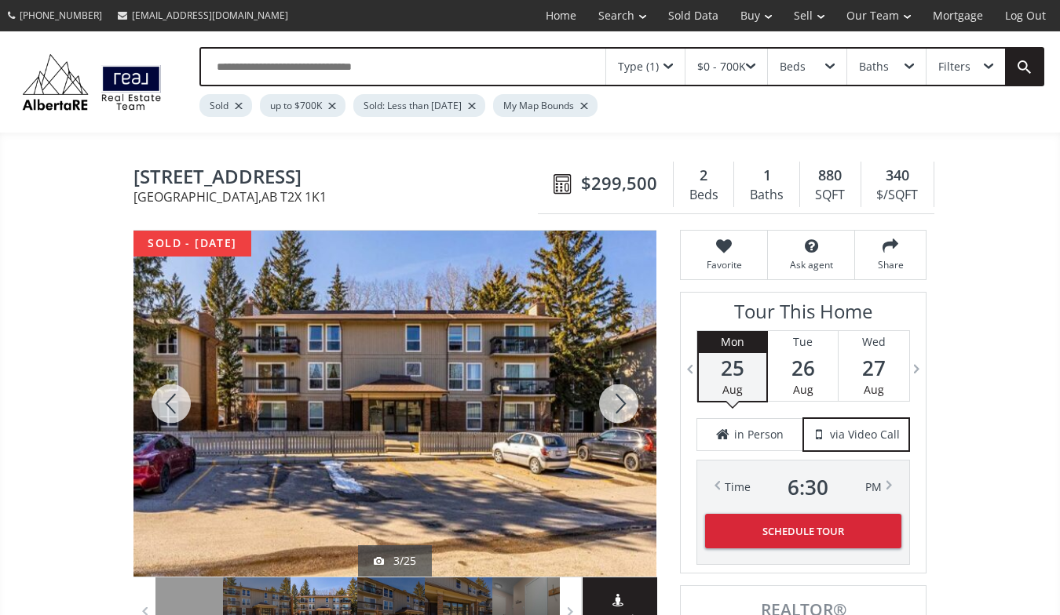
click at [618, 396] on div at bounding box center [618, 404] width 75 height 346
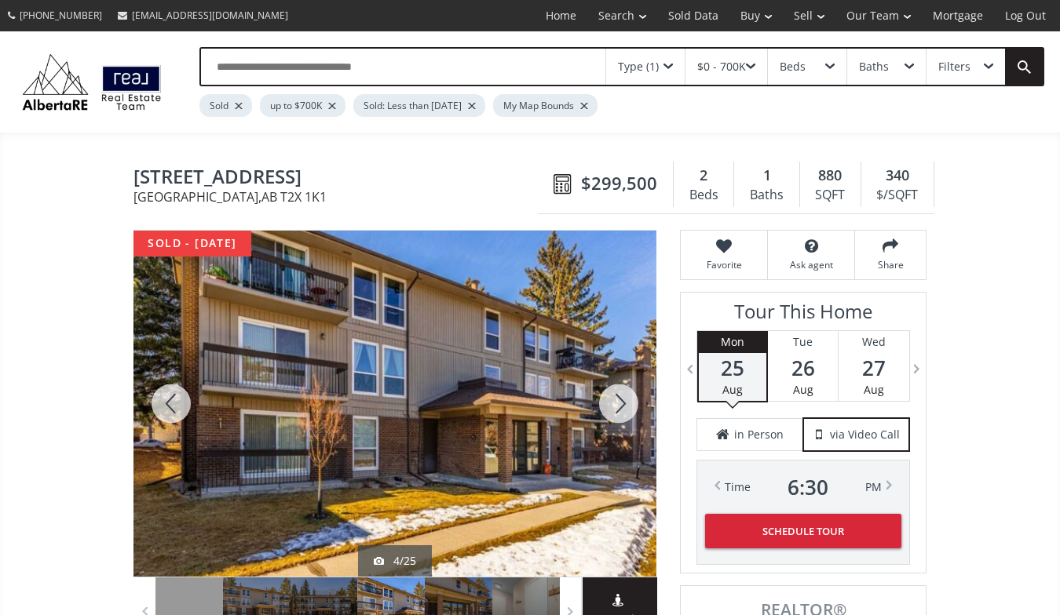
click at [618, 396] on div at bounding box center [618, 404] width 75 height 346
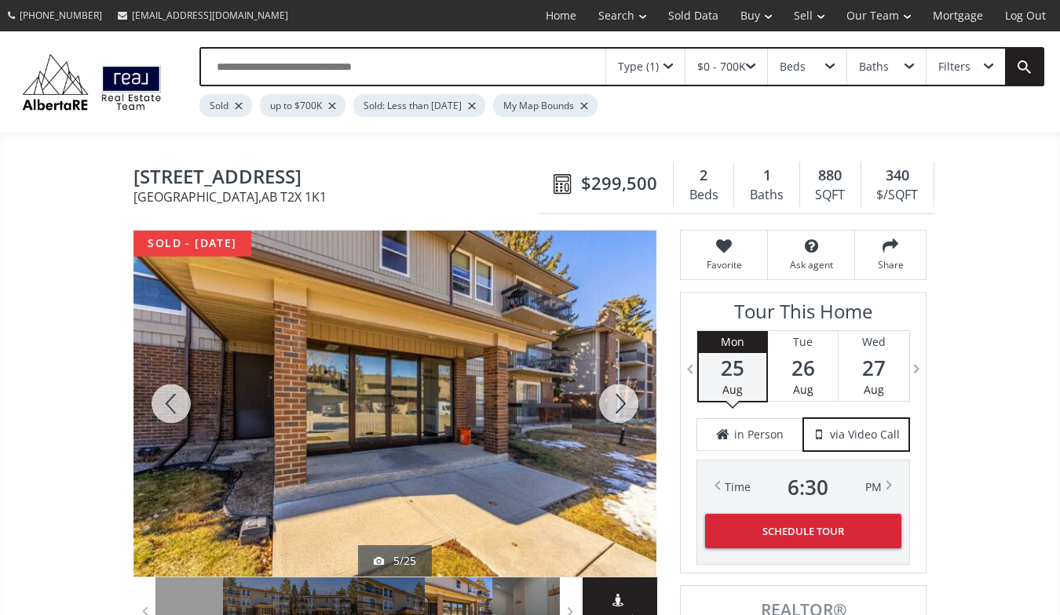
click at [618, 396] on div at bounding box center [618, 404] width 75 height 346
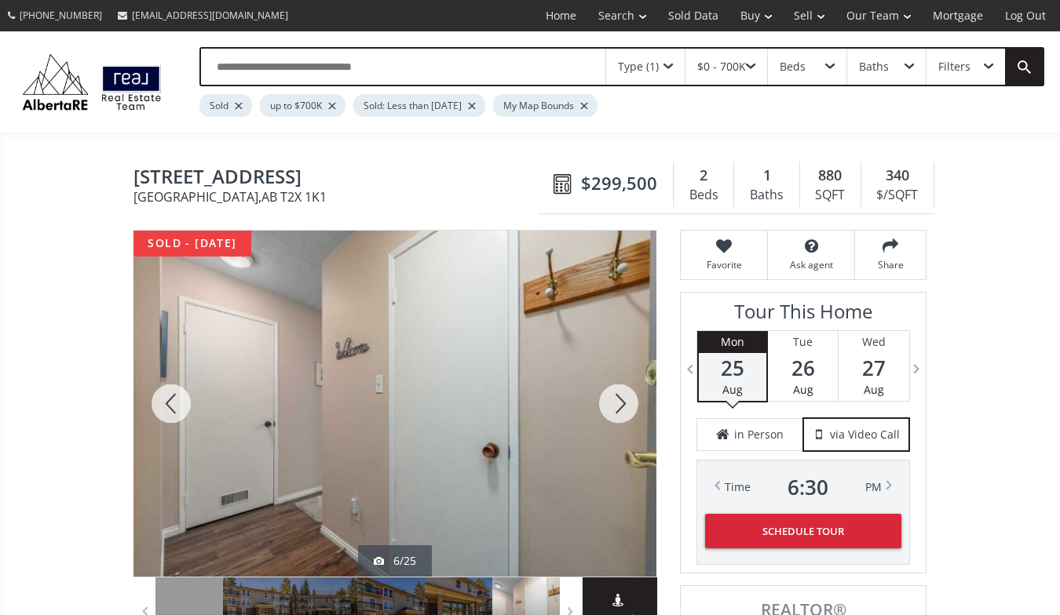
click at [618, 396] on div at bounding box center [618, 404] width 75 height 346
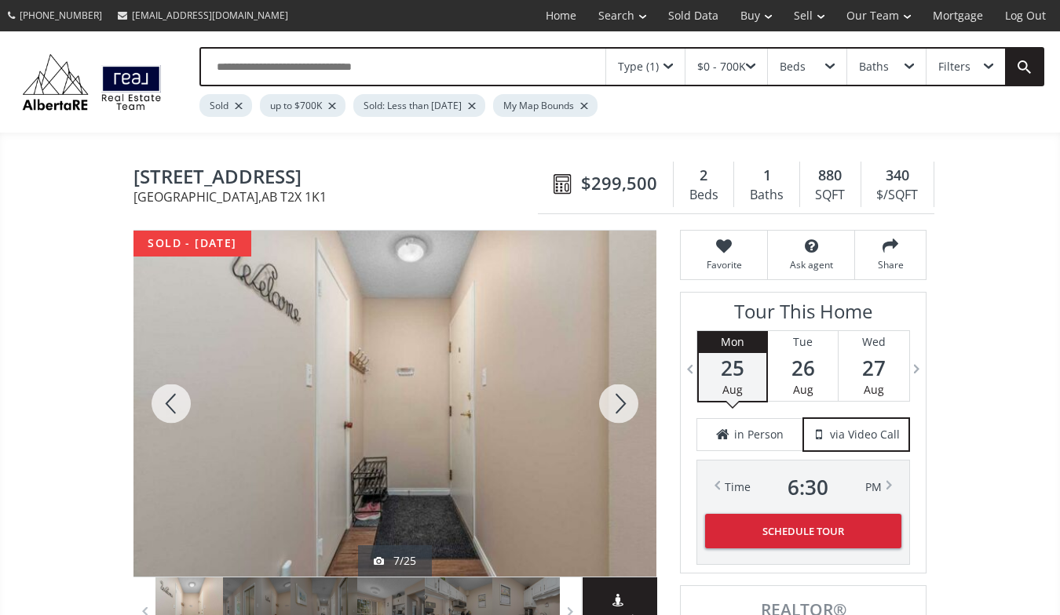
click at [618, 396] on div at bounding box center [618, 404] width 75 height 346
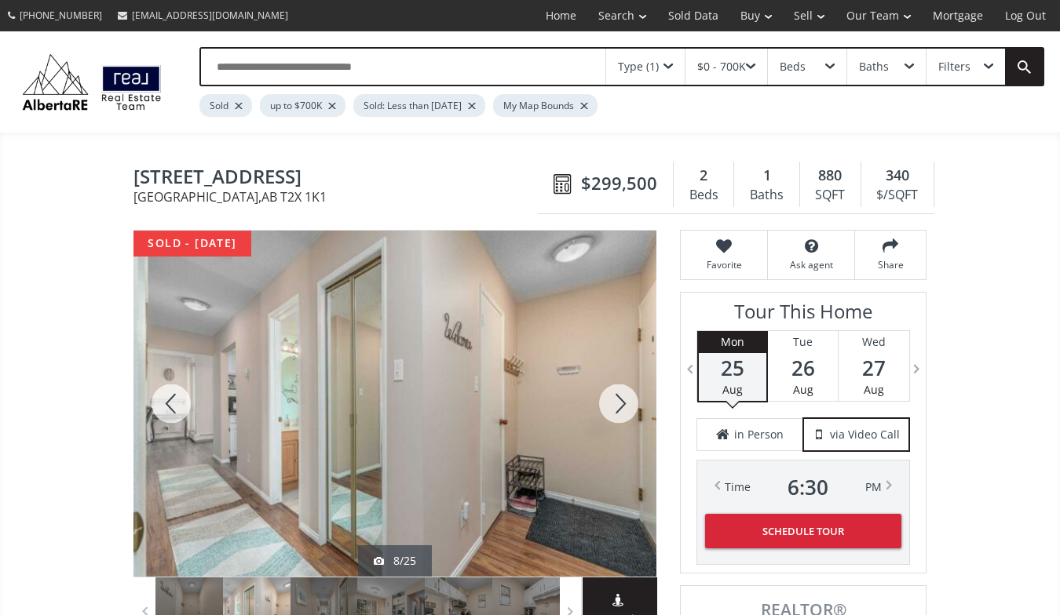
click at [618, 396] on div at bounding box center [618, 404] width 75 height 346
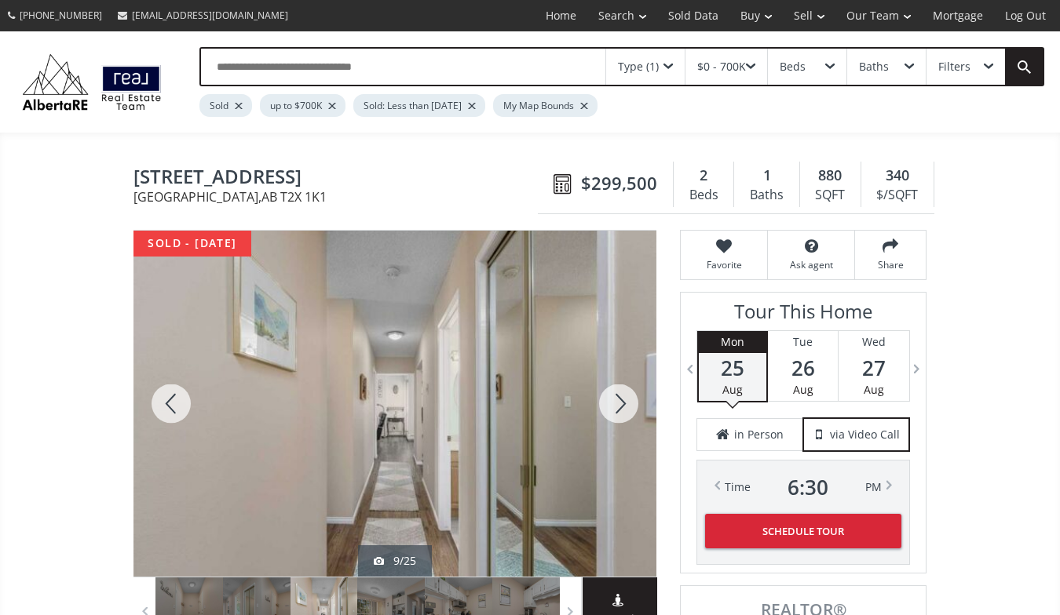
click at [618, 396] on div at bounding box center [618, 404] width 75 height 346
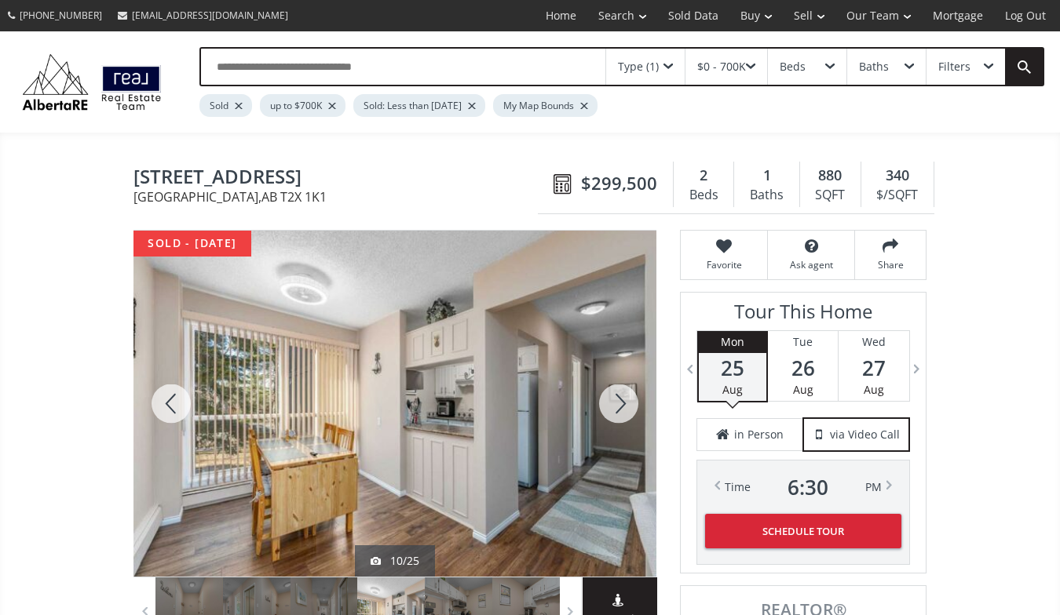
click at [618, 396] on div at bounding box center [618, 404] width 75 height 346
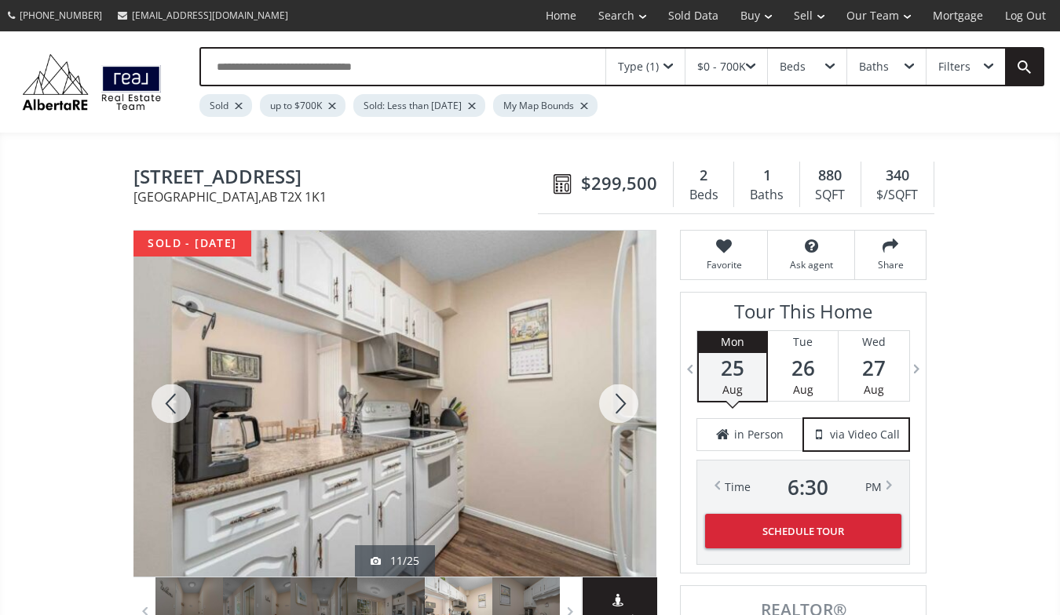
click at [618, 396] on div at bounding box center [618, 404] width 75 height 346
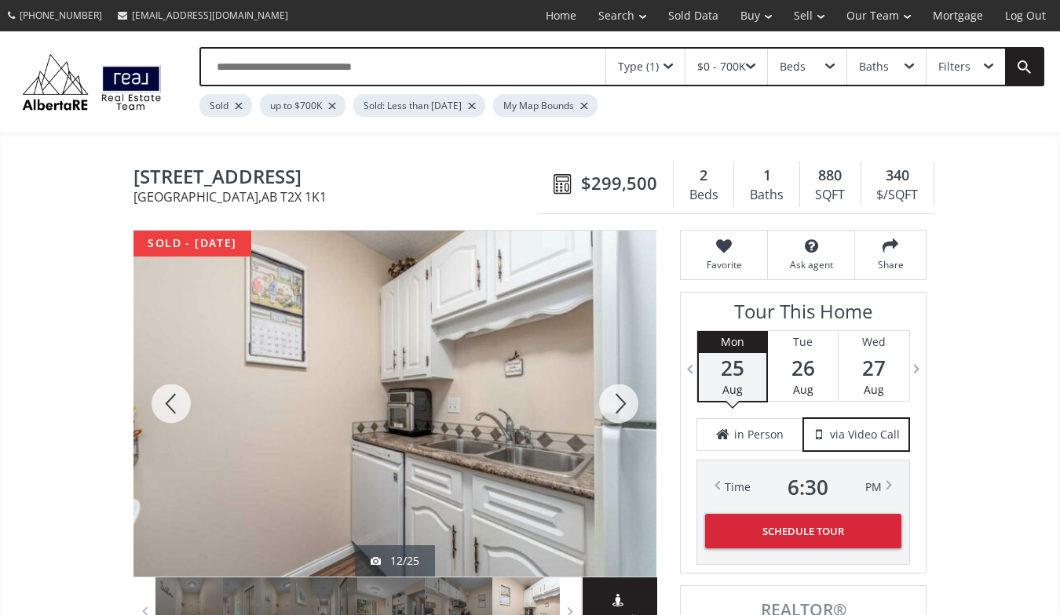
click at [618, 396] on div at bounding box center [618, 404] width 75 height 346
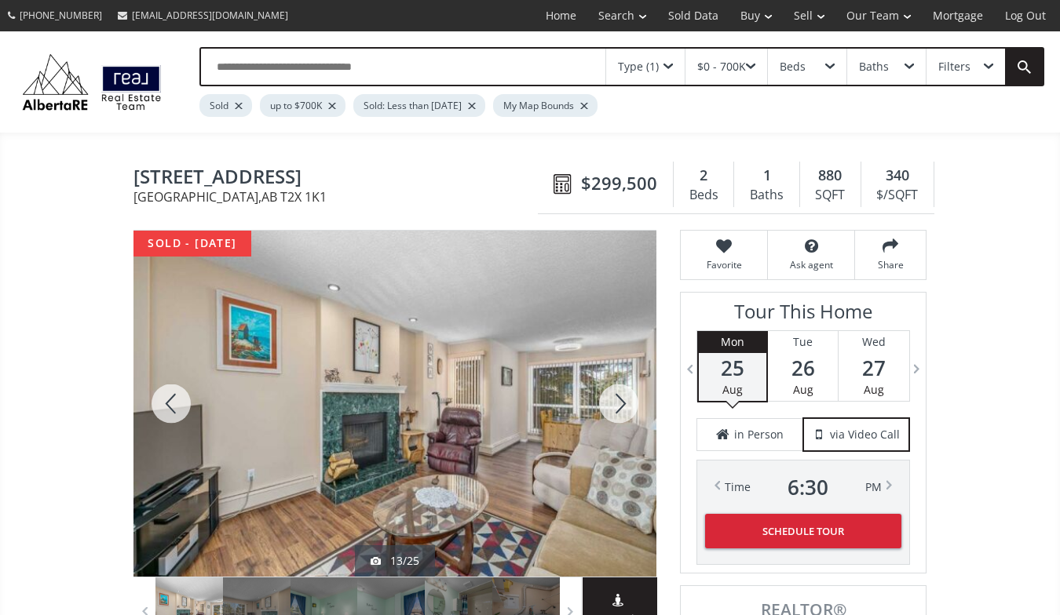
click at [618, 396] on div at bounding box center [618, 404] width 75 height 346
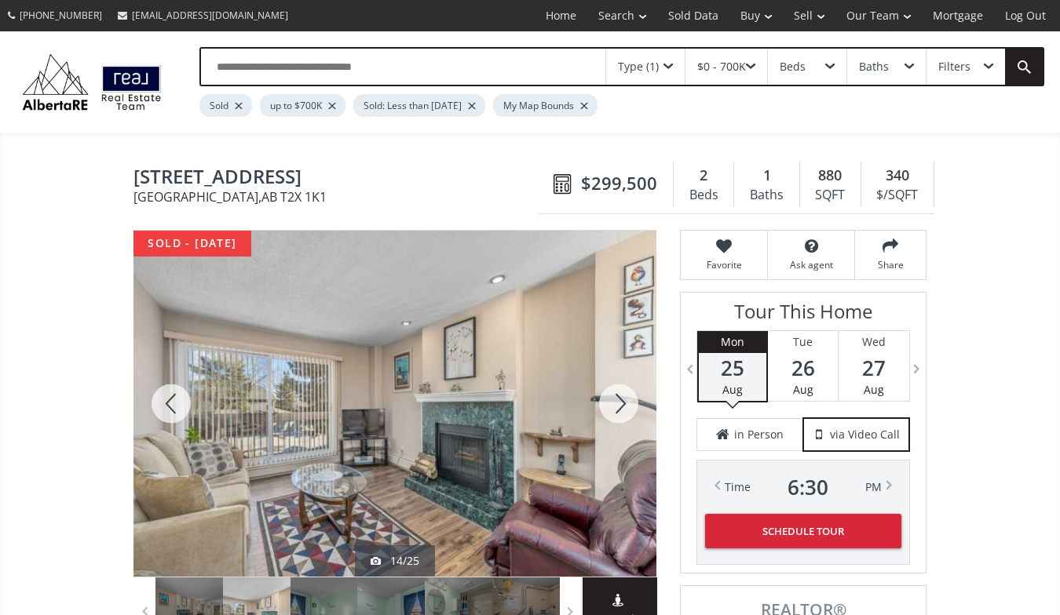
click at [618, 396] on div at bounding box center [618, 404] width 75 height 346
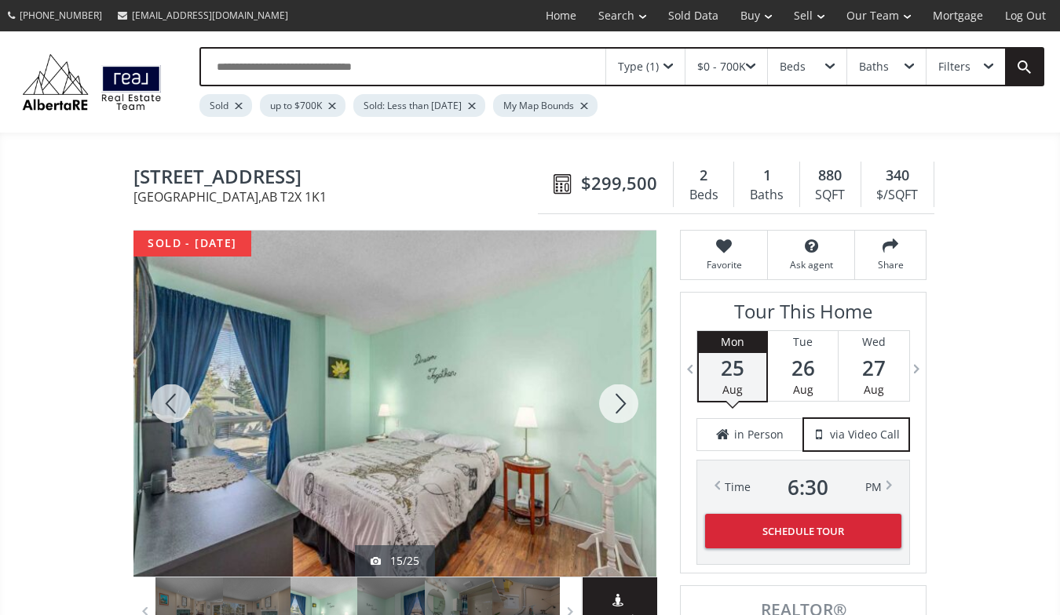
click at [618, 396] on div at bounding box center [618, 404] width 75 height 346
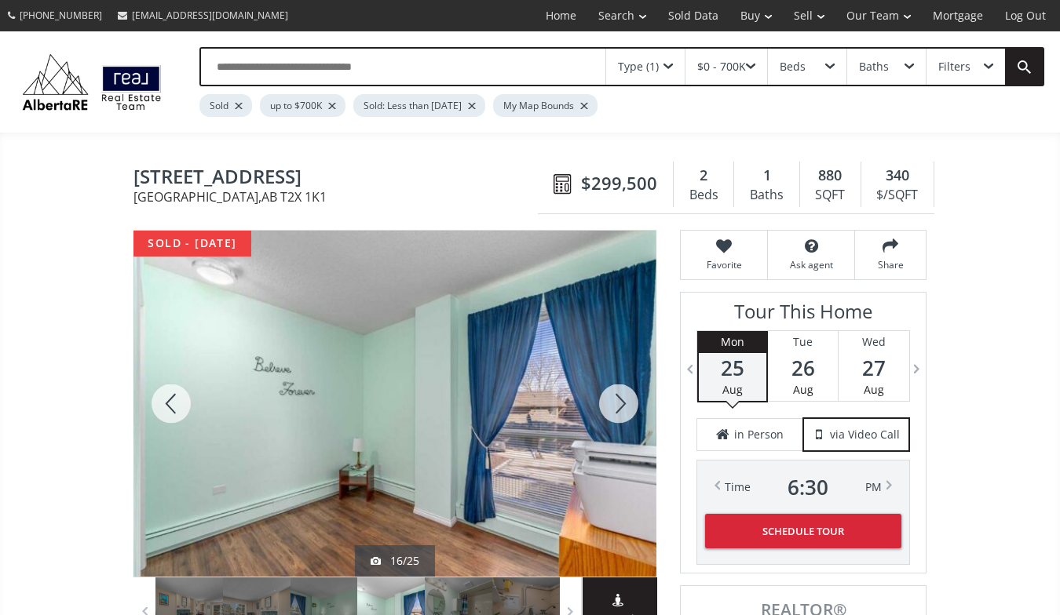
click at [618, 396] on div at bounding box center [618, 404] width 75 height 346
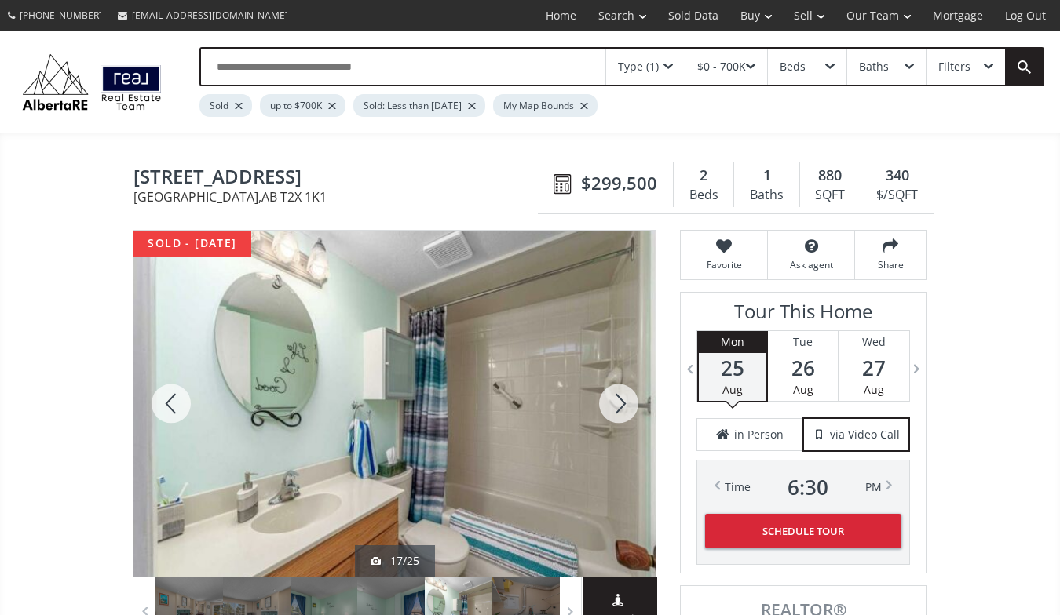
click at [618, 396] on div at bounding box center [618, 404] width 75 height 346
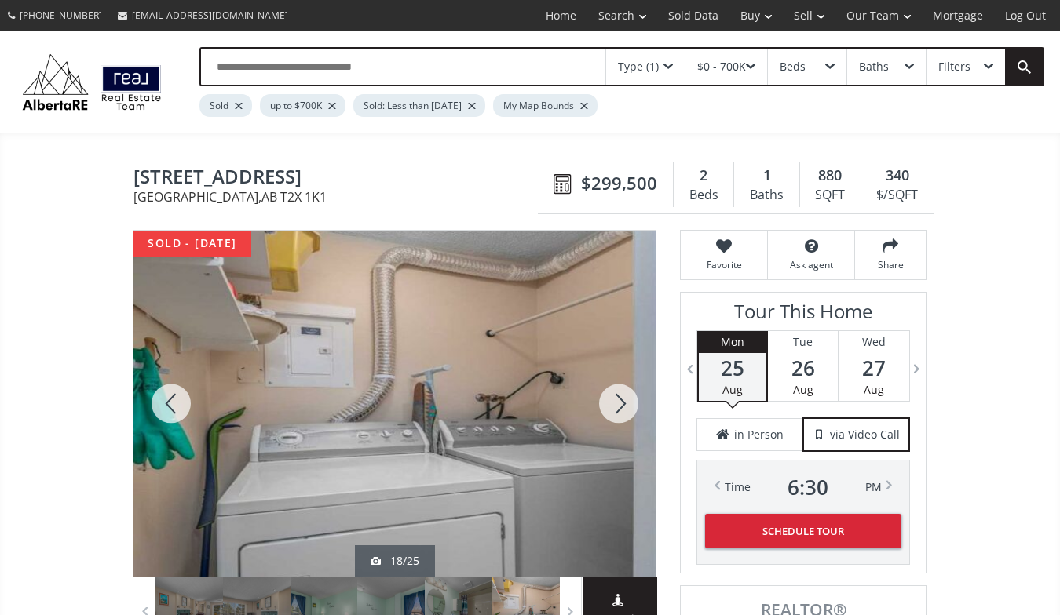
click at [618, 396] on div at bounding box center [618, 404] width 75 height 346
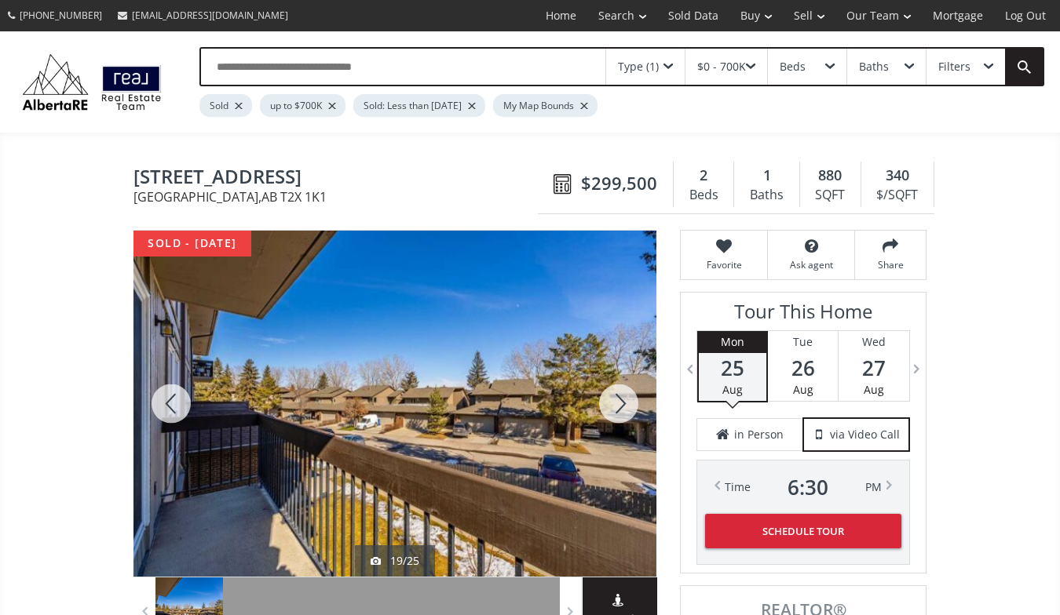
click at [618, 396] on div at bounding box center [618, 404] width 75 height 346
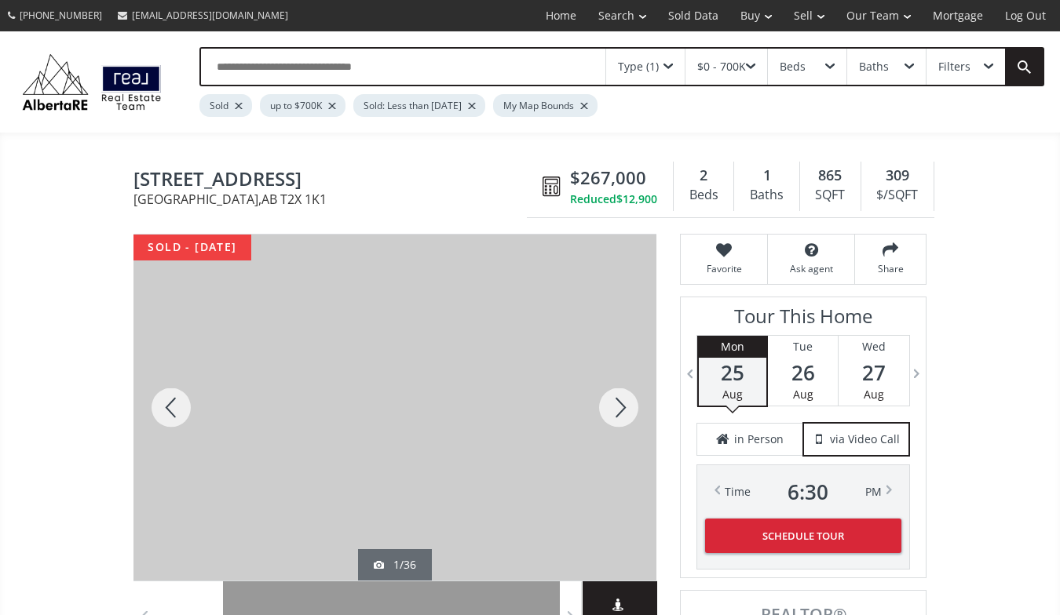
click at [620, 402] on div at bounding box center [618, 408] width 75 height 346
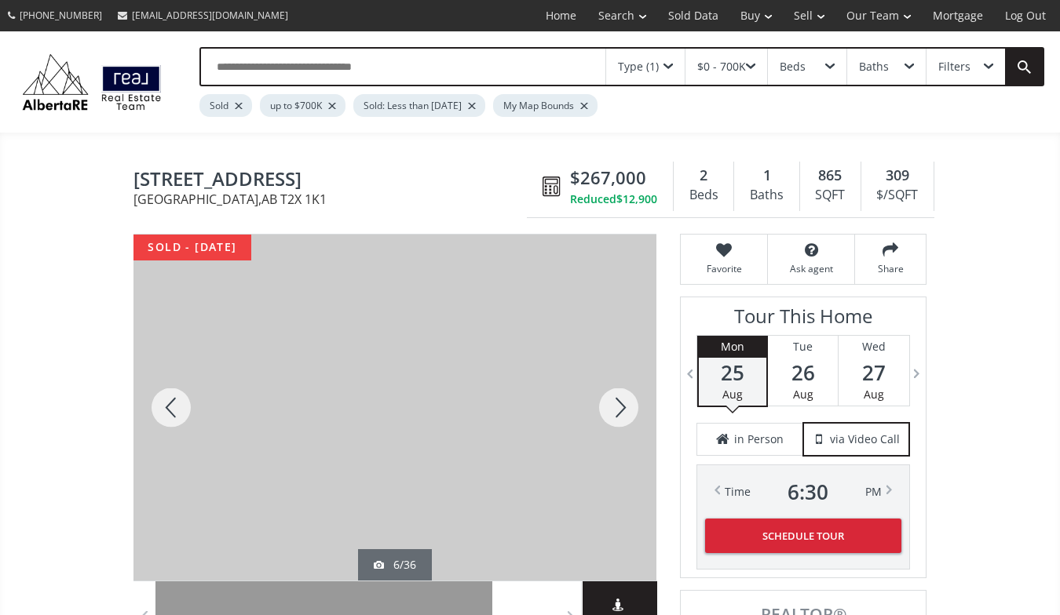
click at [620, 402] on div at bounding box center [618, 408] width 75 height 346
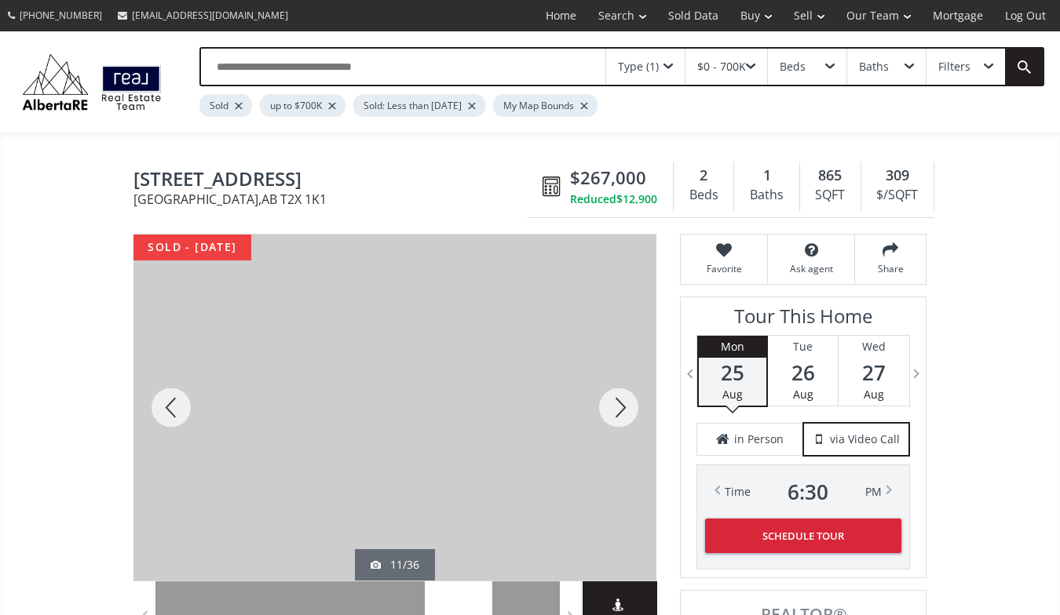
click at [620, 402] on div at bounding box center [618, 408] width 75 height 346
click at [620, 403] on div at bounding box center [618, 408] width 75 height 346
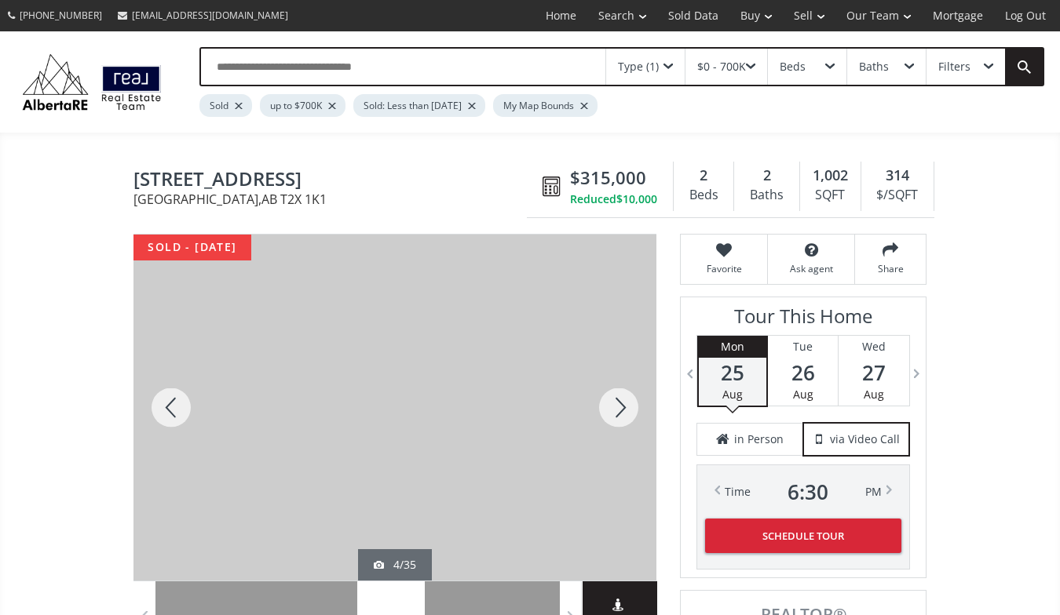
click at [620, 403] on div at bounding box center [618, 408] width 75 height 346
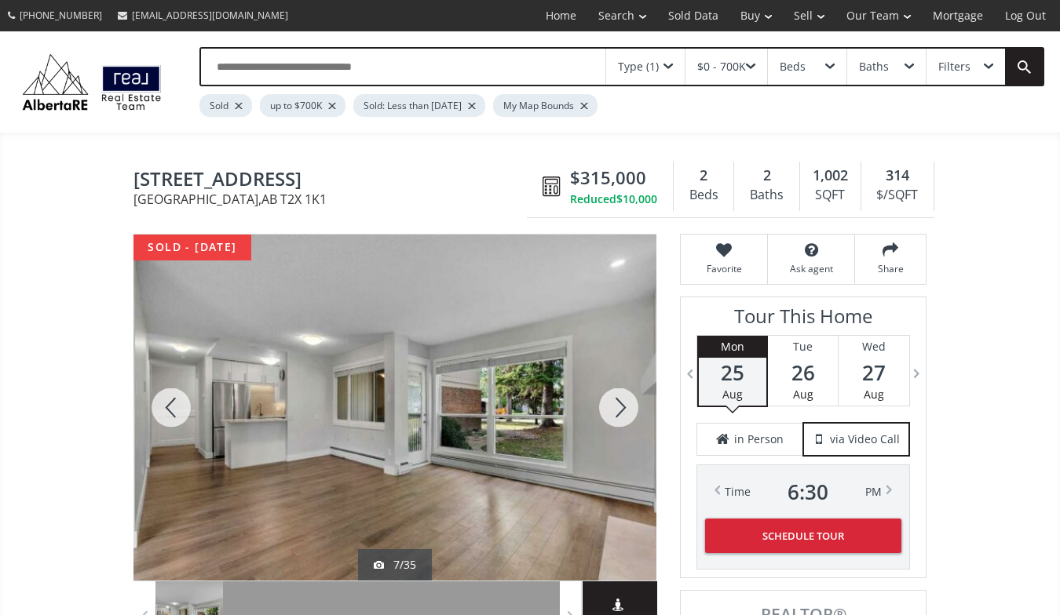
click at [620, 403] on div at bounding box center [618, 408] width 75 height 346
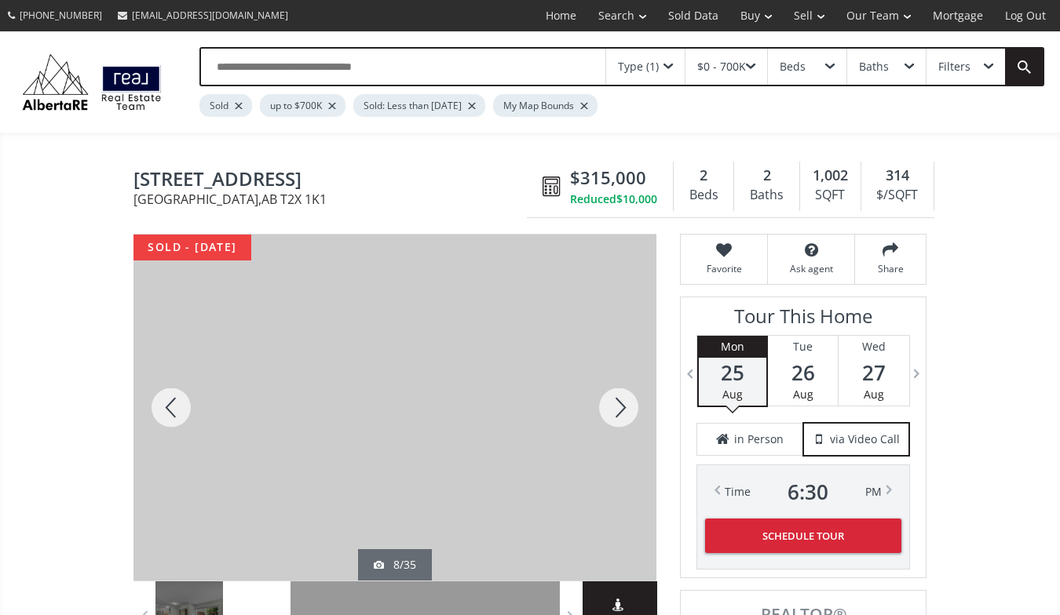
click at [620, 403] on div at bounding box center [618, 408] width 75 height 346
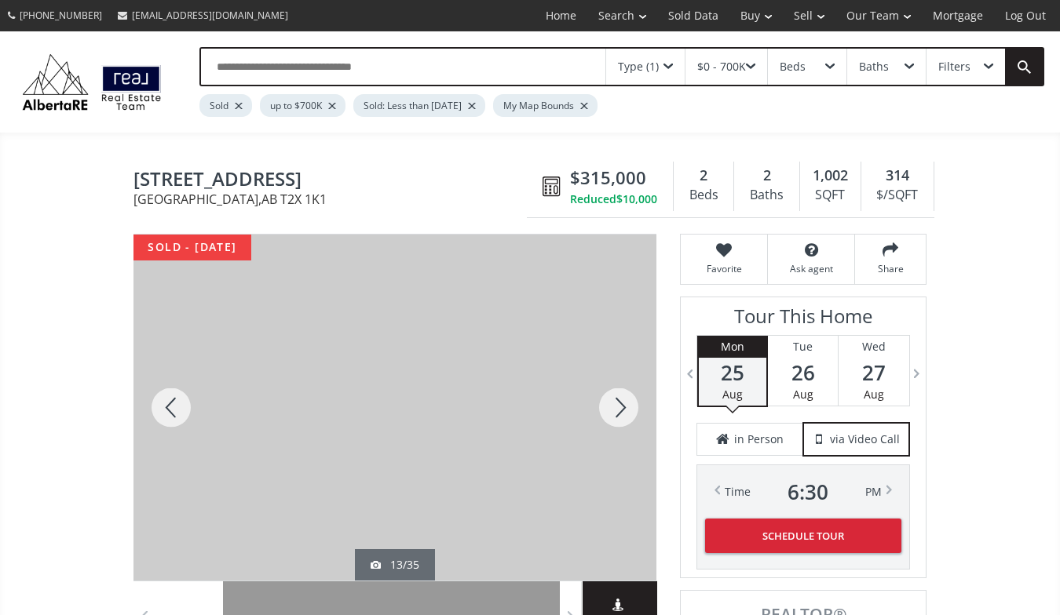
click at [620, 403] on div at bounding box center [618, 408] width 75 height 346
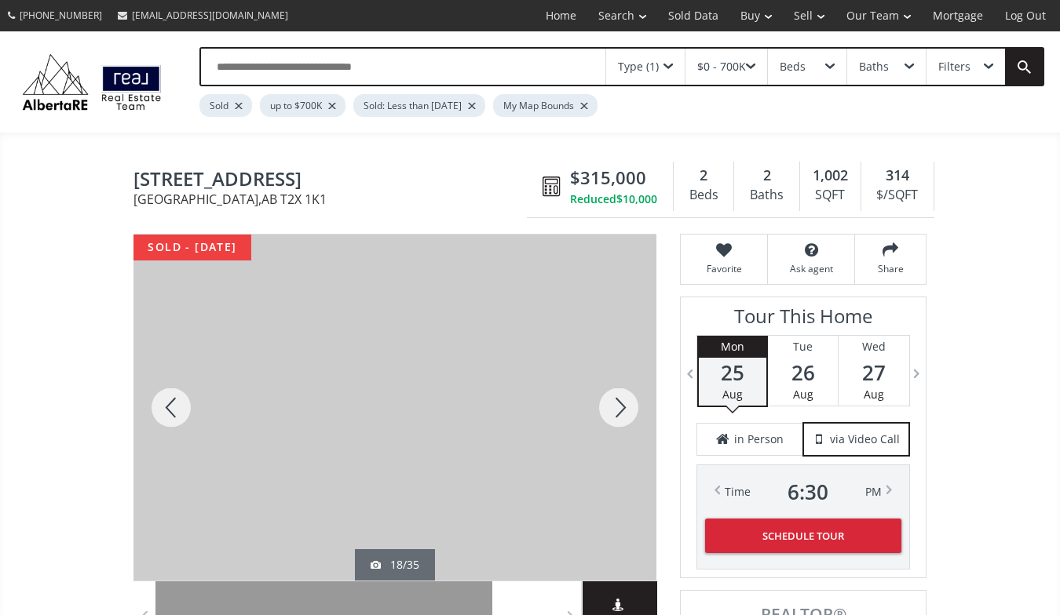
click at [620, 403] on div at bounding box center [618, 408] width 75 height 346
